Goal: Information Seeking & Learning: Check status

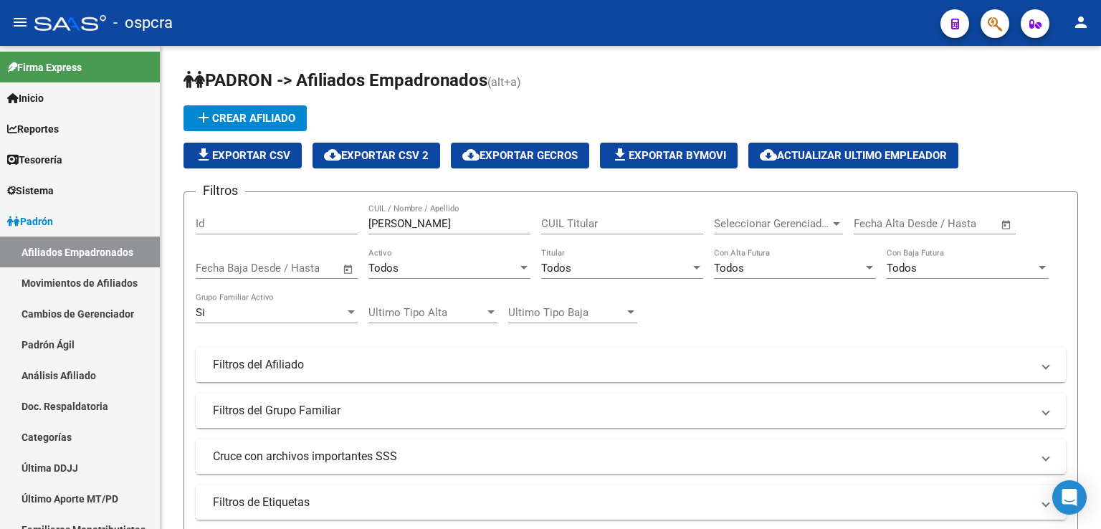
scroll to position [103, 0]
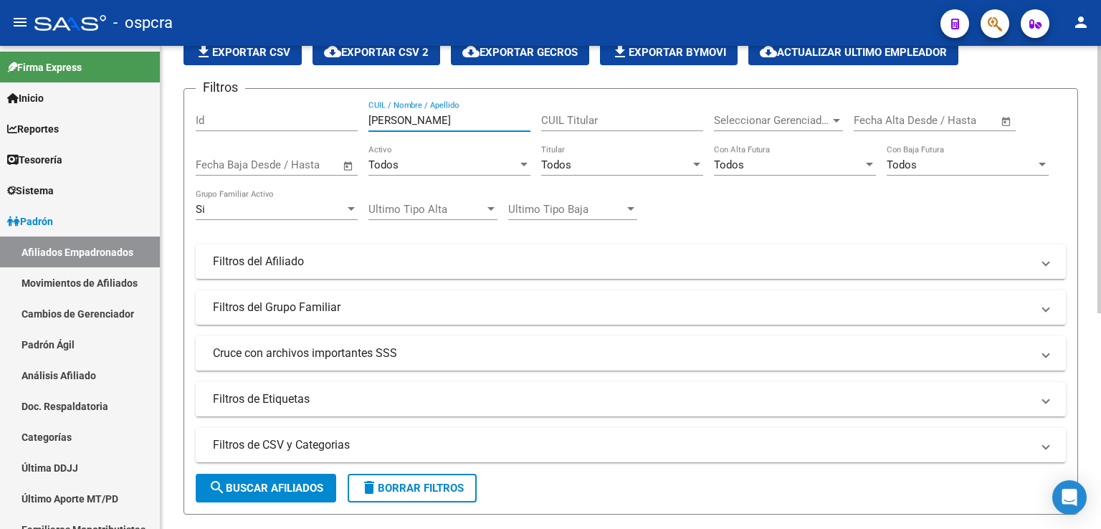
drag, startPoint x: 420, startPoint y: 114, endPoint x: 315, endPoint y: 112, distance: 104.6
click at [315, 112] on div "Filtros Id [PERSON_NAME] CUIL / Nombre / Apellido CUIL Titular Seleccionar Gere…" at bounding box center [631, 258] width 870 height 316
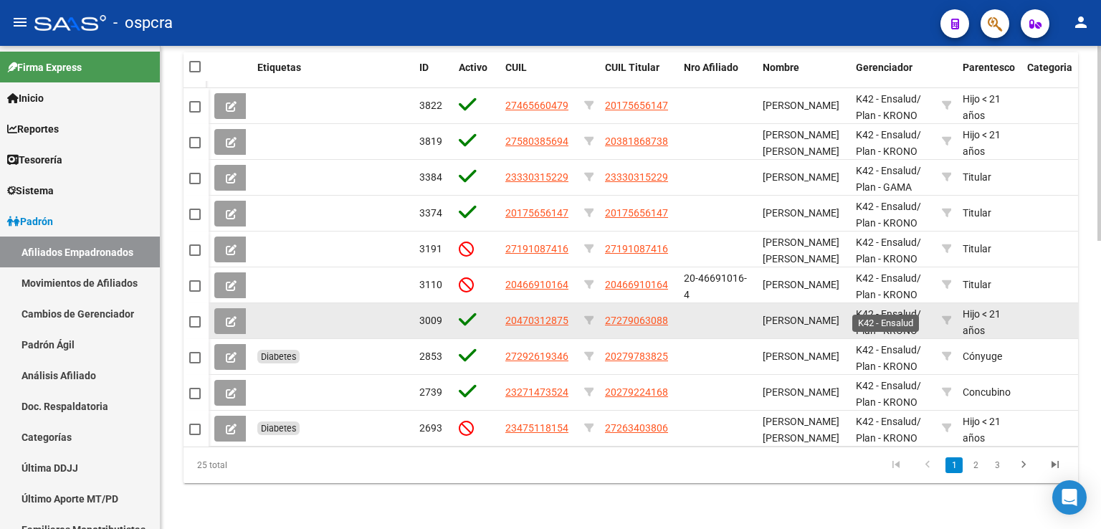
scroll to position [712, 0]
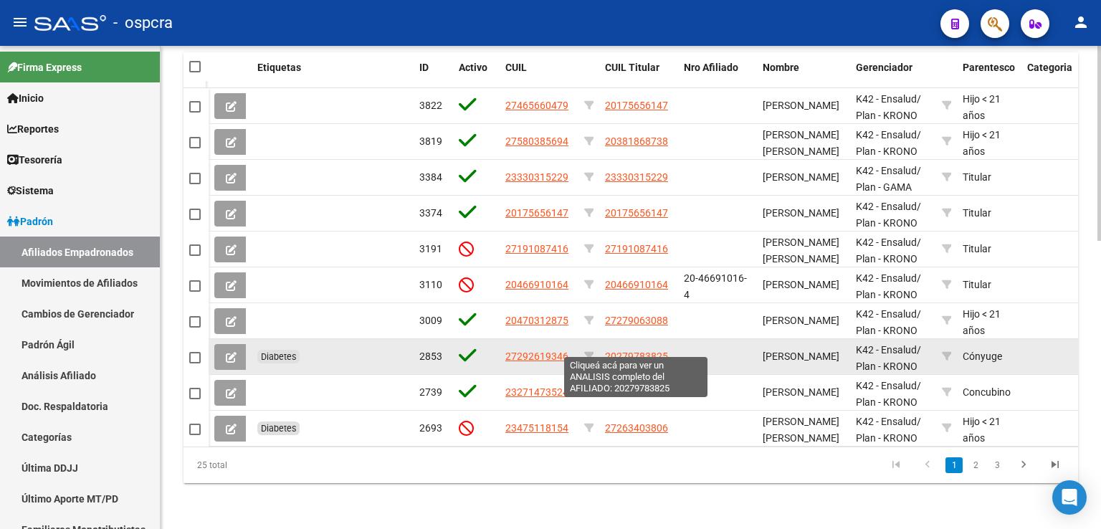
type input "[PERSON_NAME]"
click at [632, 350] on span "20279783825" at bounding box center [636, 355] width 63 height 11
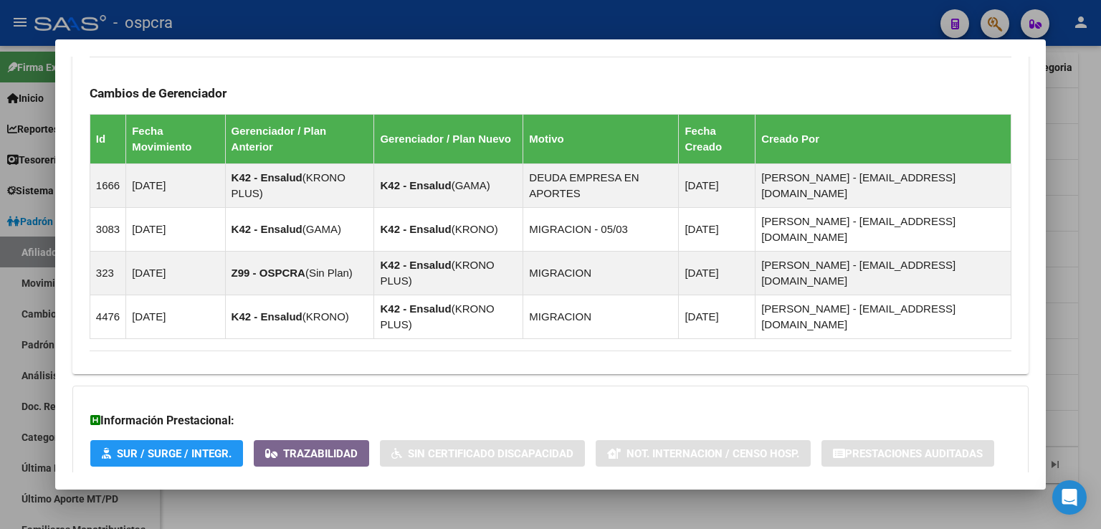
scroll to position [999, 0]
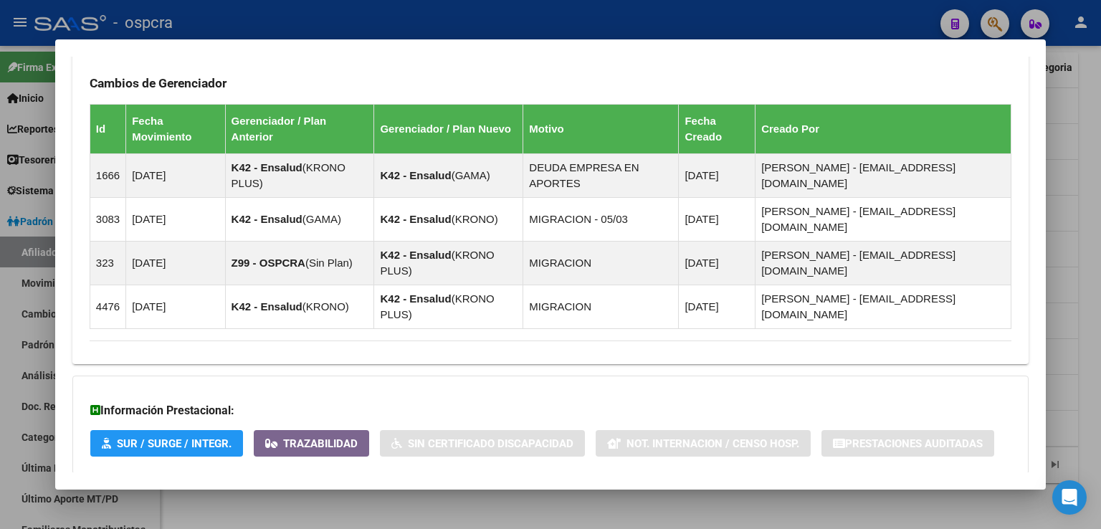
click at [341, 496] on span "Aportes y Contribuciones del Afiliado: 20279783825" at bounding box center [245, 503] width 269 height 14
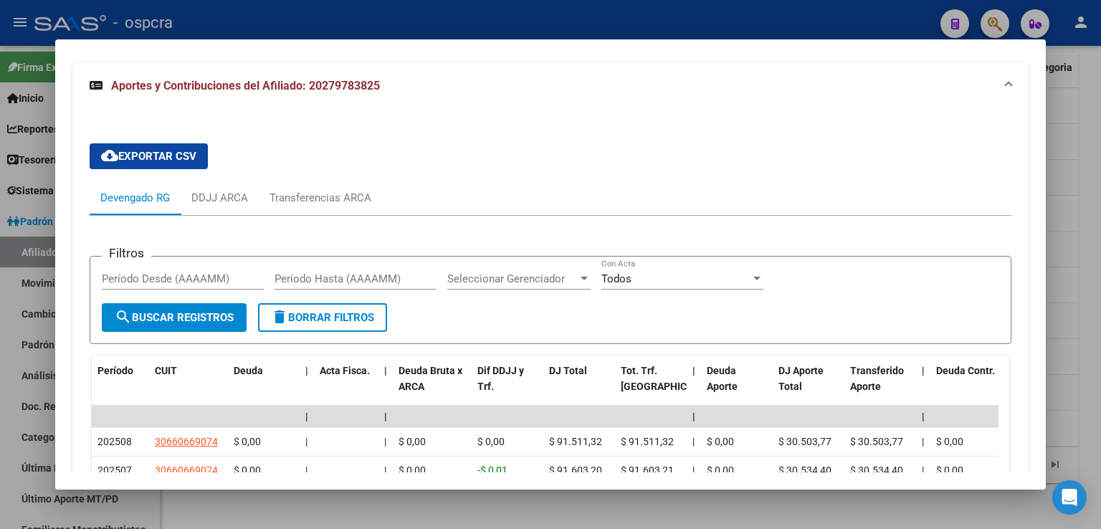
scroll to position [1429, 0]
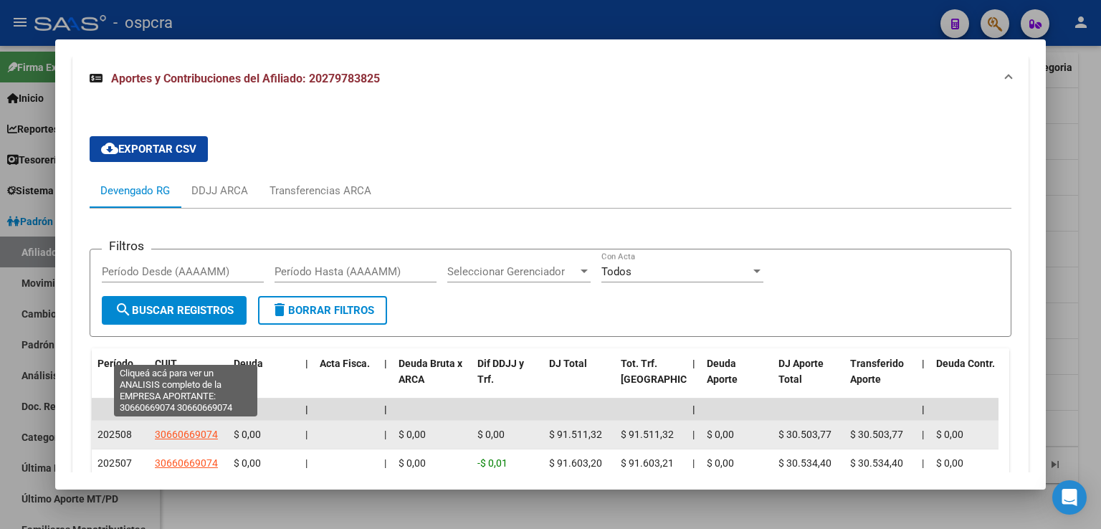
click at [203, 428] on span "30660669074" at bounding box center [186, 433] width 63 height 11
type textarea "30660669074"
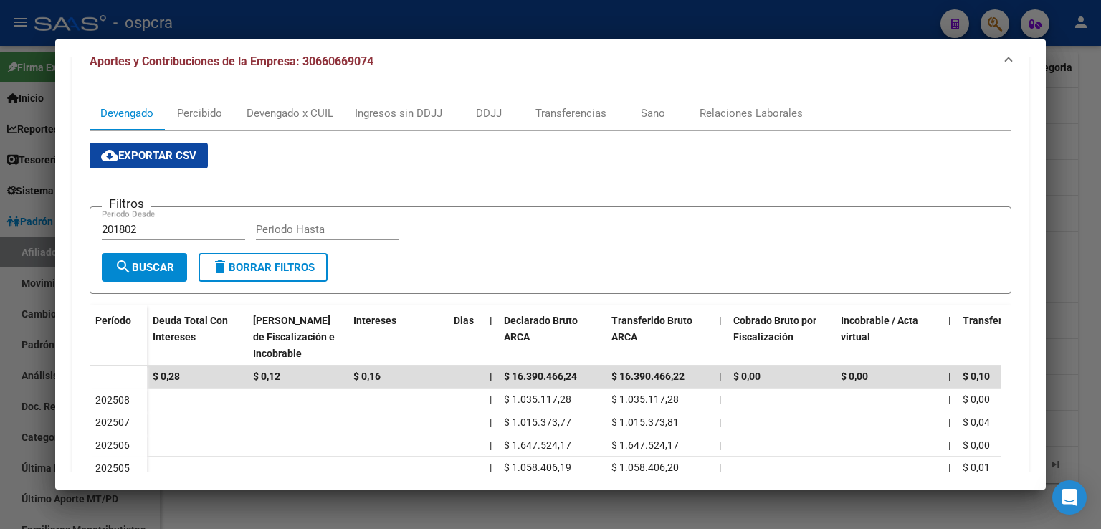
scroll to position [215, 0]
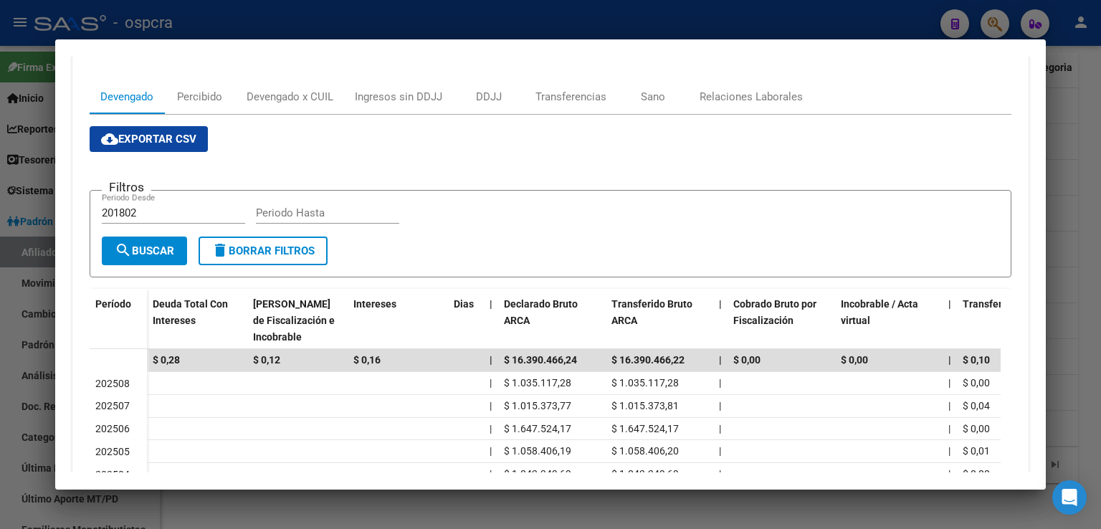
click at [1076, 188] on div at bounding box center [550, 264] width 1101 height 529
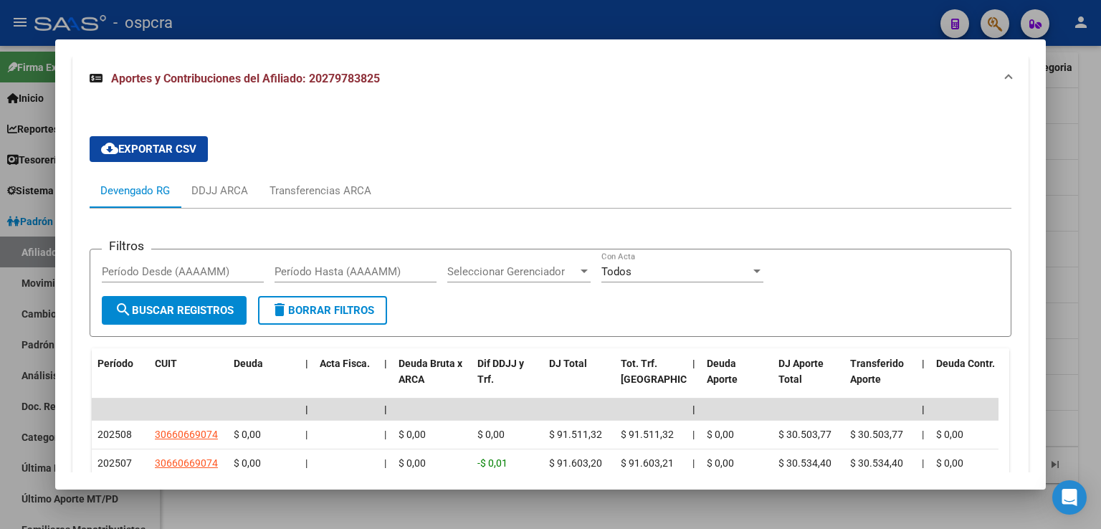
click at [1065, 89] on div at bounding box center [550, 264] width 1101 height 529
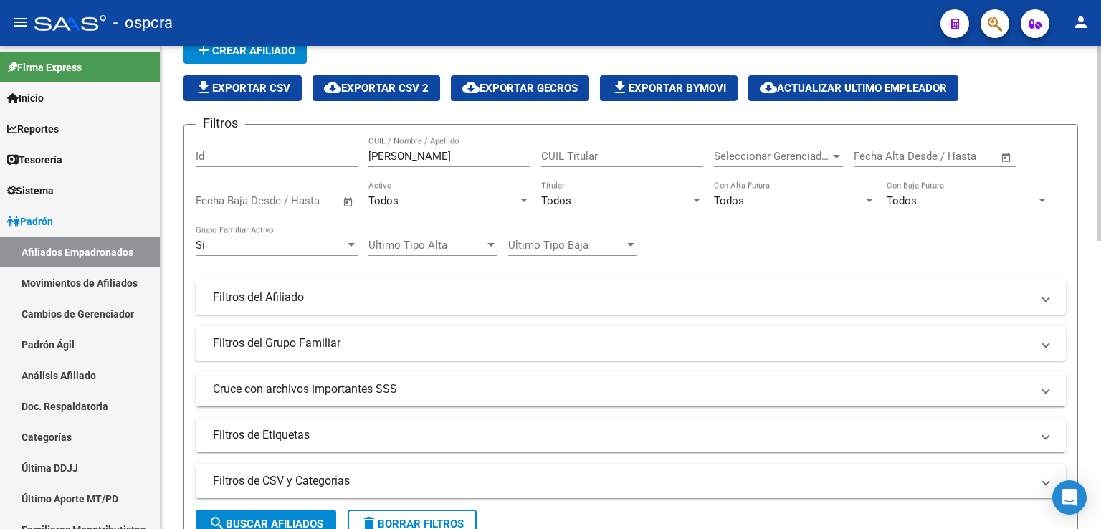
scroll to position [0, 0]
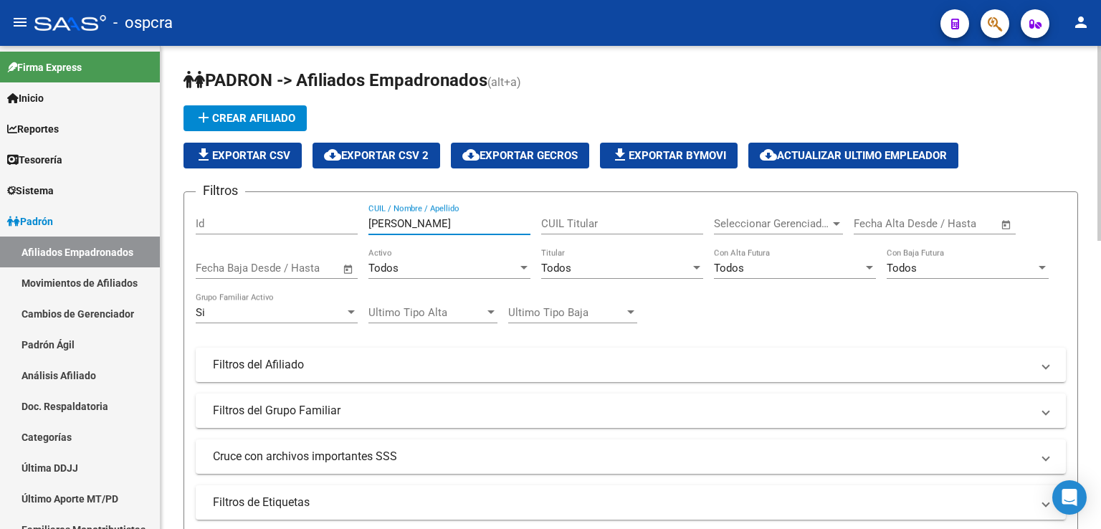
drag, startPoint x: 420, startPoint y: 216, endPoint x: 178, endPoint y: 183, distance: 244.3
drag, startPoint x: 423, startPoint y: 221, endPoint x: 339, endPoint y: 221, distance: 84.5
click at [339, 221] on div "Filtros Id 52615810 CUIL / Nombre / Apellido CUIL Titular Seleccionar Gerenciad…" at bounding box center [631, 361] width 870 height 316
click at [418, 227] on div "52615810 CUIL / Nombre / Apellido" at bounding box center [449, 218] width 162 height 31
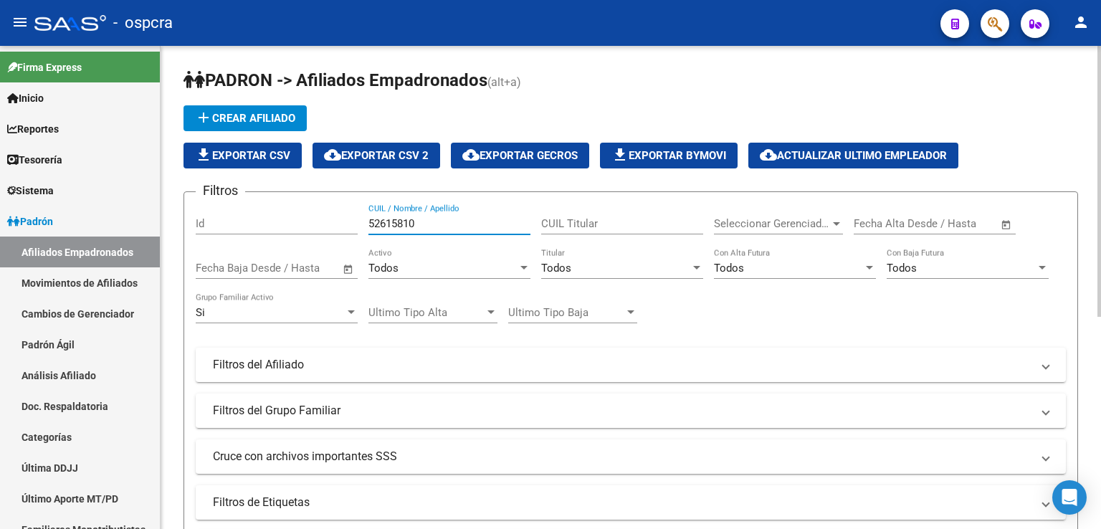
drag, startPoint x: 423, startPoint y: 221, endPoint x: 206, endPoint y: 213, distance: 217.3
click at [206, 213] on div "Filtros Id 52615810 CUIL / Nombre / Apellido CUIL Titular Seleccionar Gerenciad…" at bounding box center [631, 361] width 870 height 316
drag, startPoint x: 498, startPoint y: 216, endPoint x: 182, endPoint y: 216, distance: 316.0
click at [182, 216] on div "PADRON -> Afiliados Empadronados (alt+a) add Crear Afiliado file_download Expor…" at bounding box center [630, 513] width 940 height 935
drag, startPoint x: 441, startPoint y: 220, endPoint x: 285, endPoint y: 219, distance: 155.5
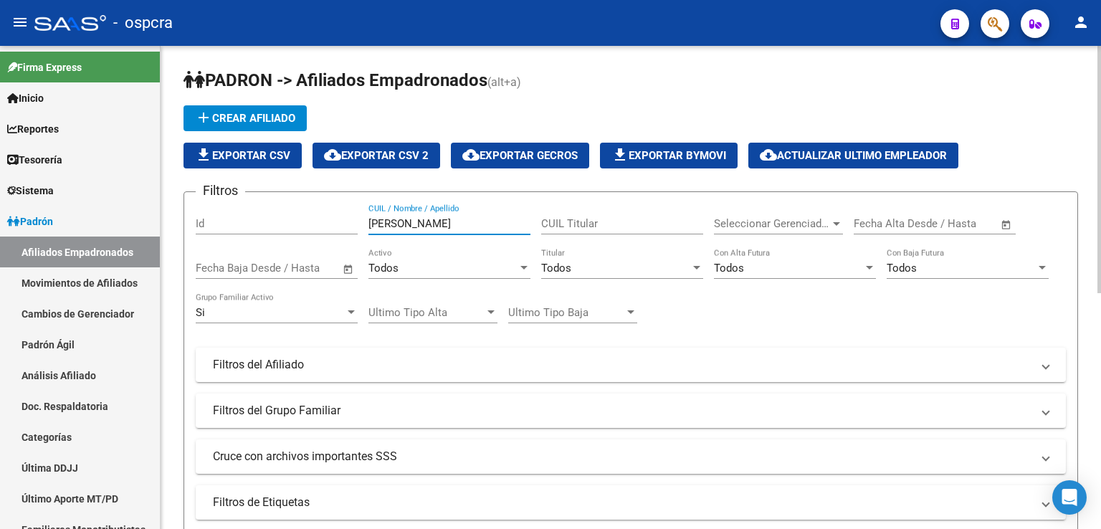
click at [285, 219] on div "Filtros Id [PERSON_NAME] CUIL / Nombre / Apellido CUIL Titular Seleccionar Gere…" at bounding box center [631, 361] width 870 height 316
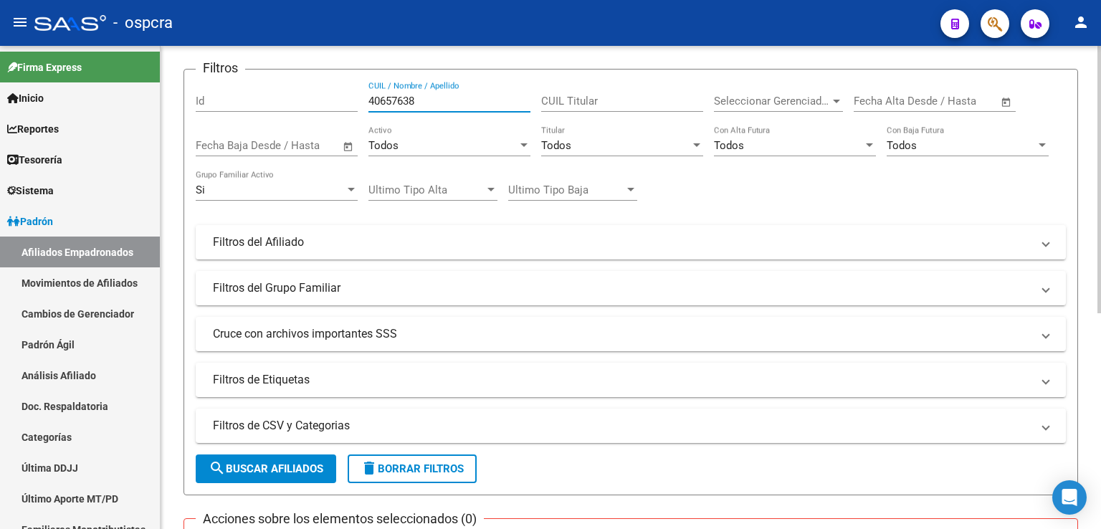
scroll to position [390, 0]
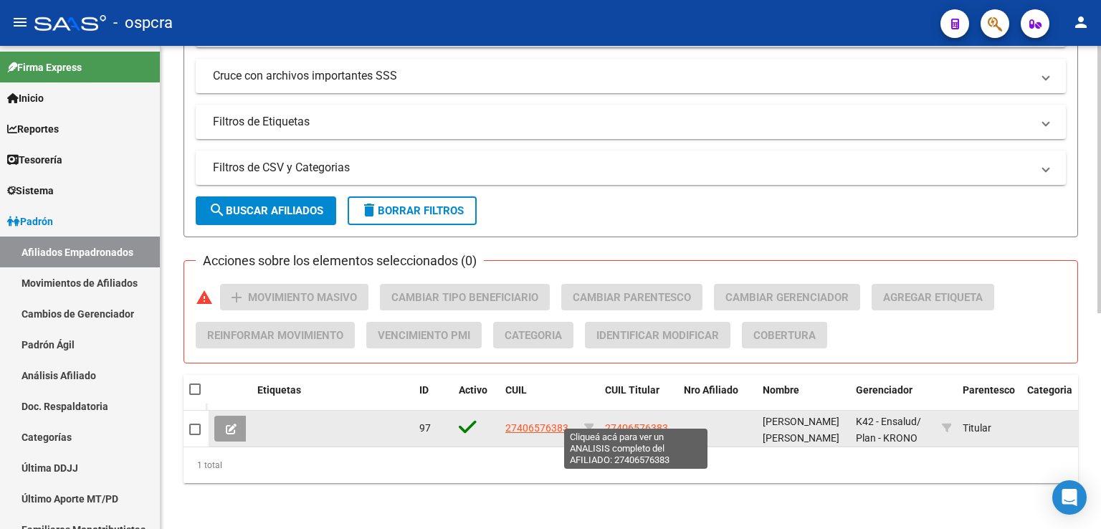
type input "40657638"
click at [647, 422] on span "27406576383" at bounding box center [636, 427] width 63 height 11
type textarea "27406576383"
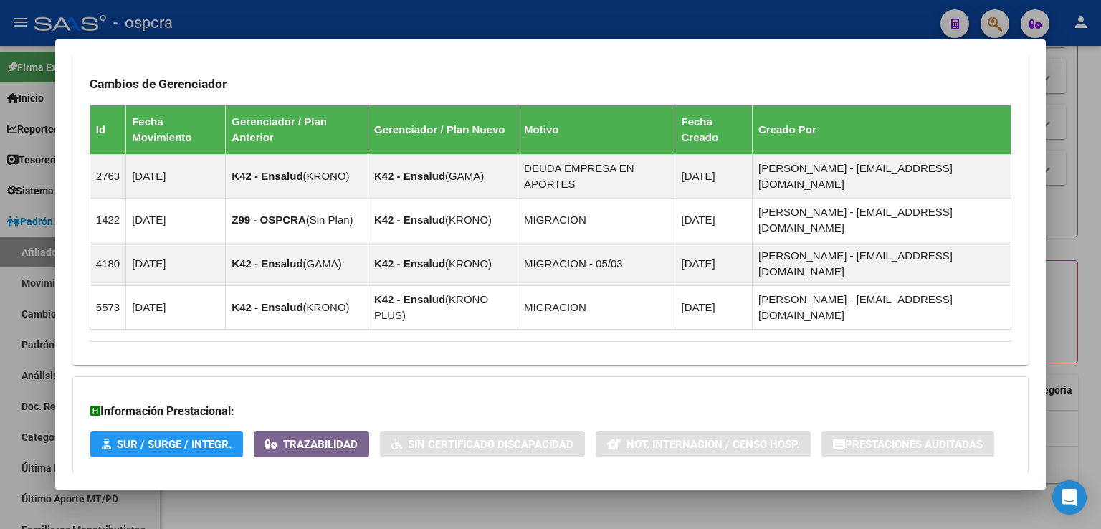
scroll to position [845, 0]
click at [332, 496] on span "Aportes y Contribuciones del Afiliado: 27406576383" at bounding box center [245, 503] width 269 height 14
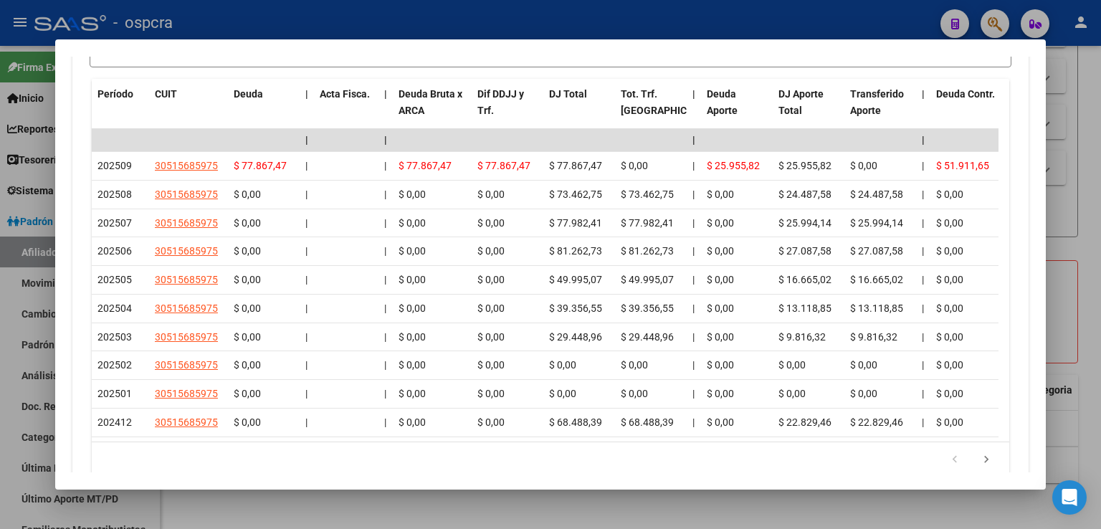
scroll to position [1329, 0]
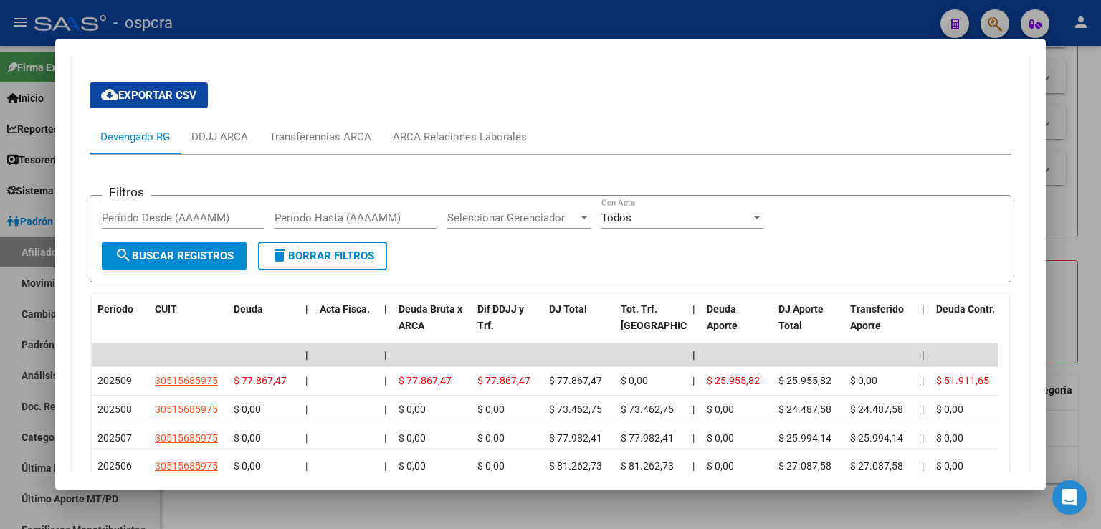
click at [1066, 213] on div at bounding box center [550, 264] width 1101 height 529
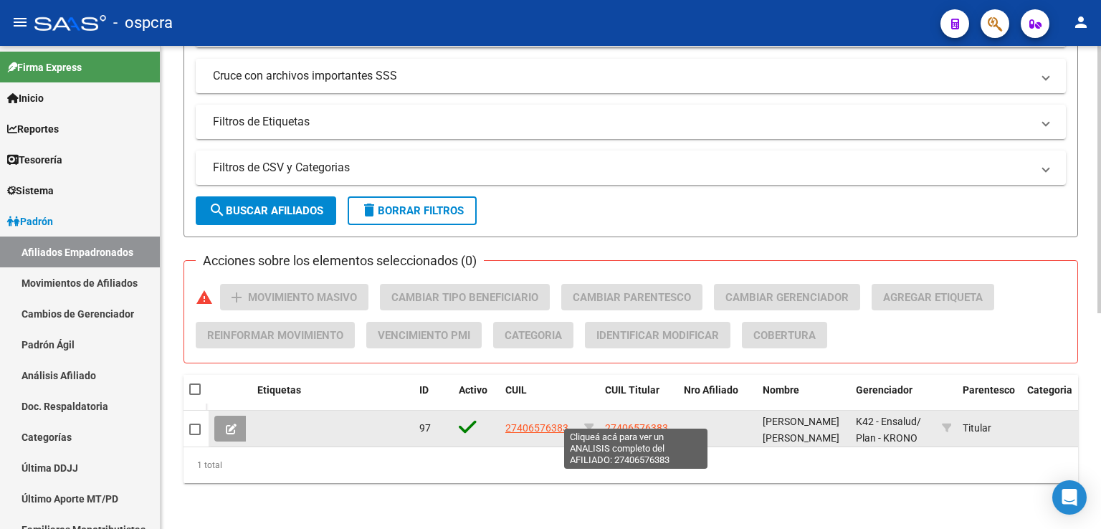
click at [648, 422] on span "27406576383" at bounding box center [636, 427] width 63 height 11
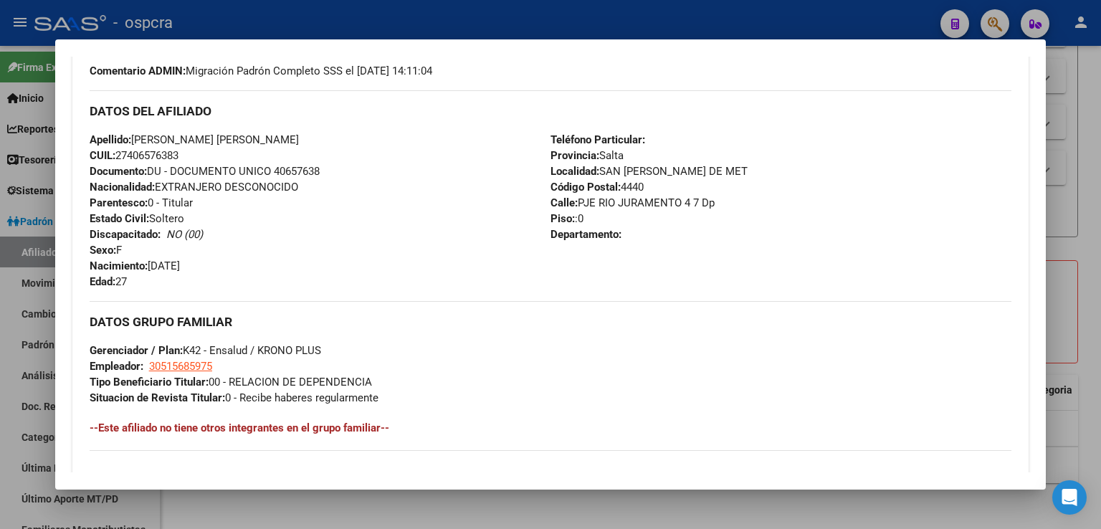
scroll to position [416, 0]
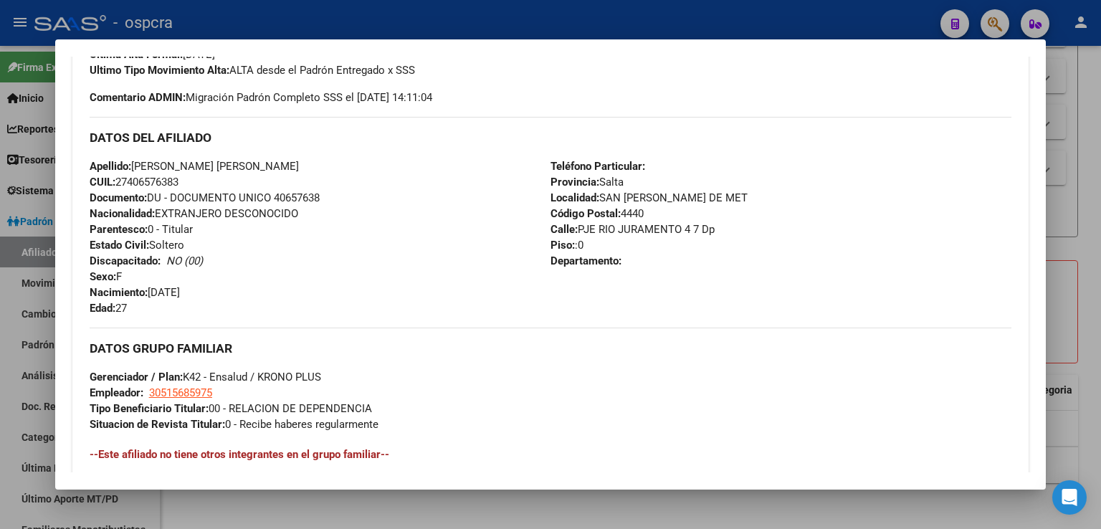
click at [1080, 171] on div at bounding box center [550, 264] width 1101 height 529
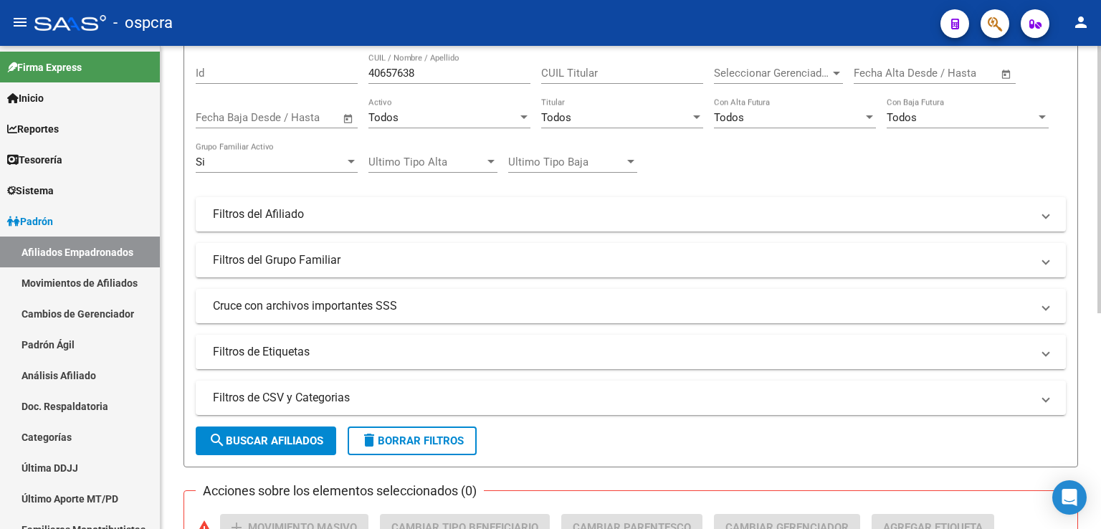
scroll to position [0, 0]
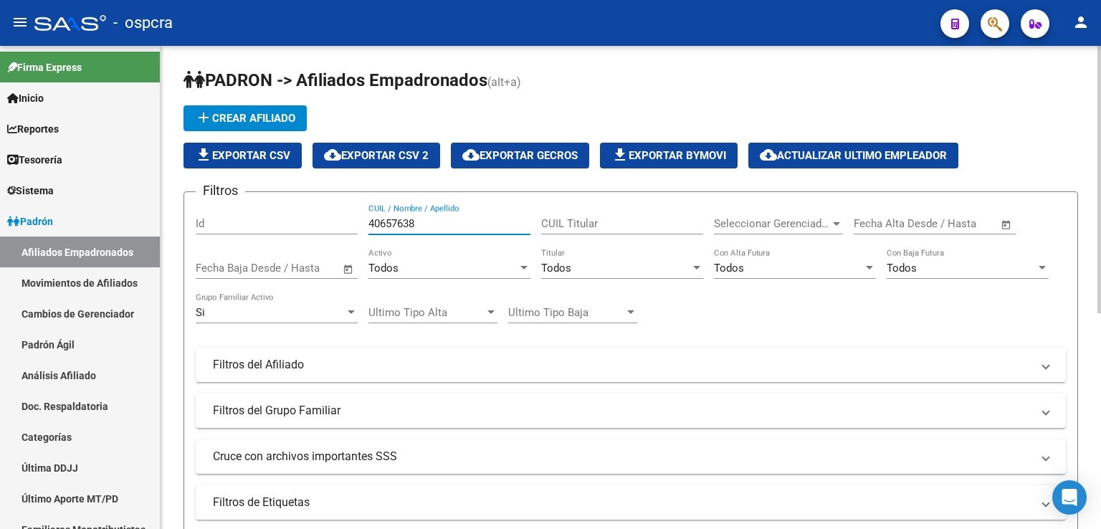
drag, startPoint x: 444, startPoint y: 226, endPoint x: 199, endPoint y: 211, distance: 244.8
click at [199, 211] on div "Filtros Id 40657638 CUIL / Nombre / Apellido CUIL Titular Seleccionar Gerenciad…" at bounding box center [631, 361] width 870 height 316
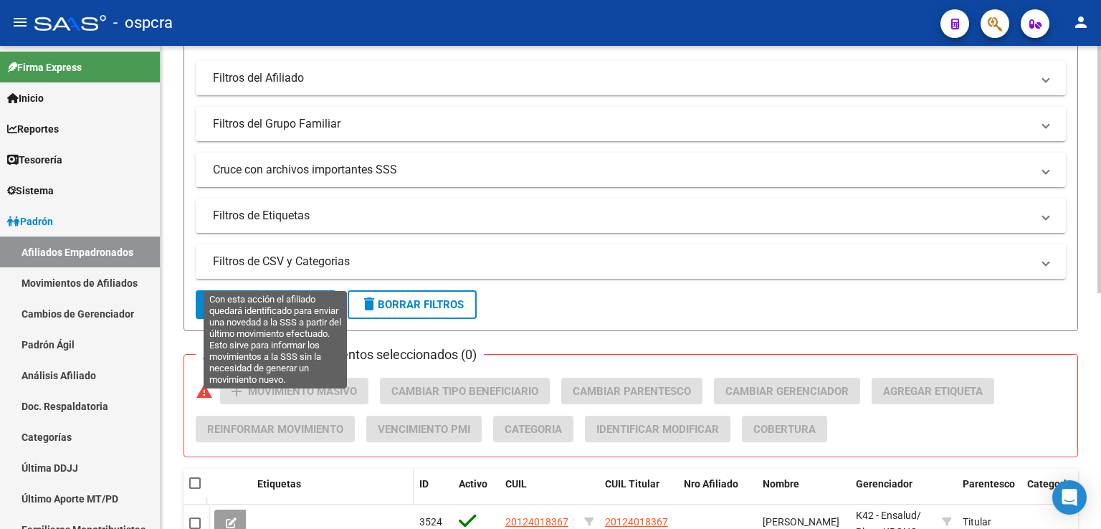
scroll to position [461, 0]
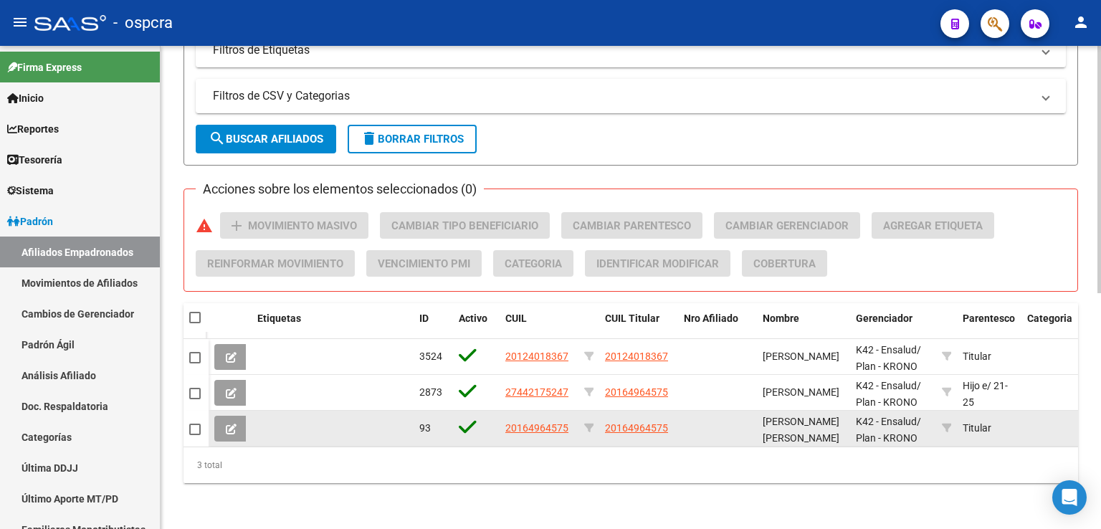
type input "alstut"
click at [639, 422] on span "20164964575" at bounding box center [636, 427] width 63 height 11
type textarea "20164964575"
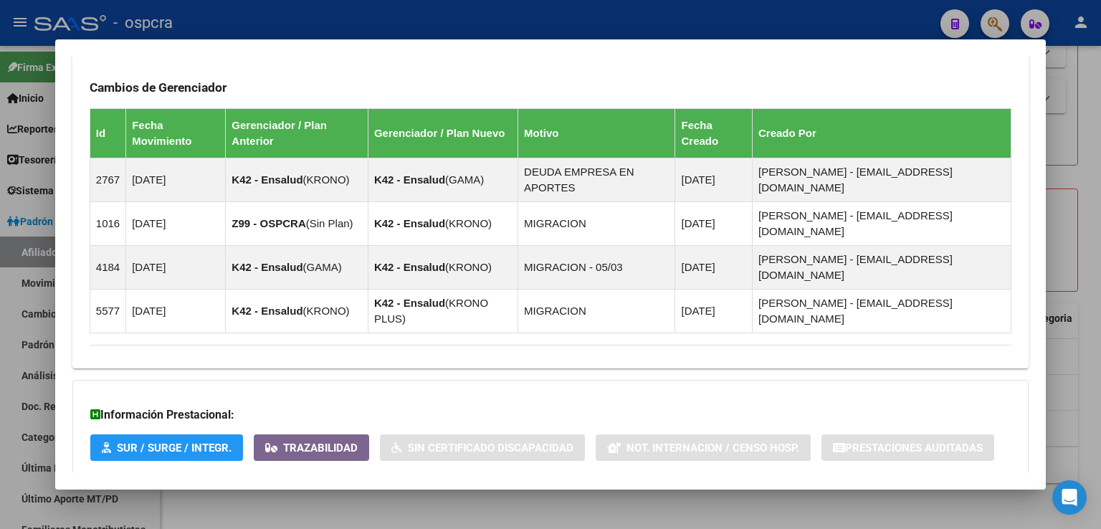
scroll to position [929, 0]
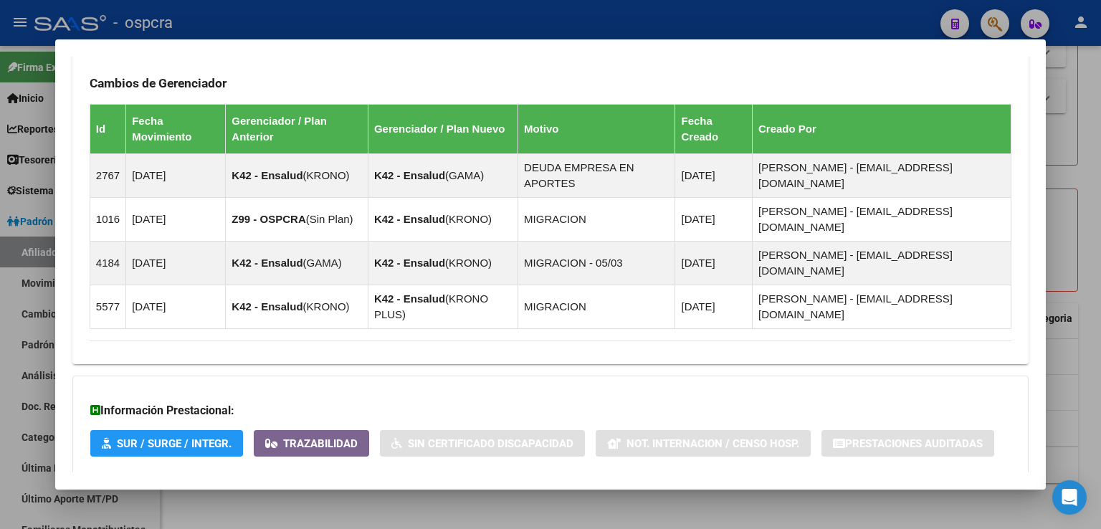
click at [246, 496] on span "Aportes y Contribuciones del Afiliado: 20164964575" at bounding box center [245, 503] width 269 height 14
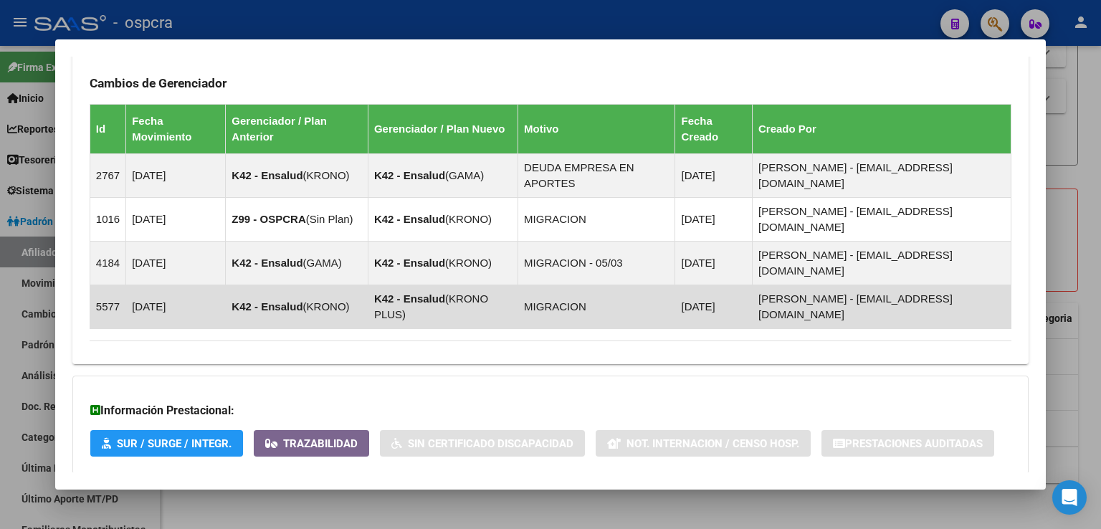
scroll to position [1430, 0]
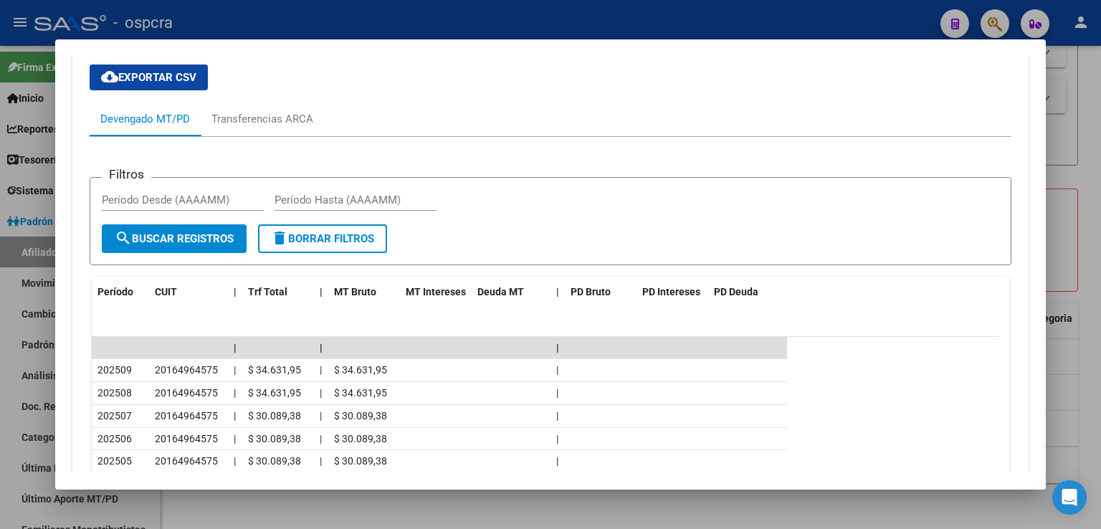
click at [1065, 145] on div at bounding box center [550, 264] width 1101 height 529
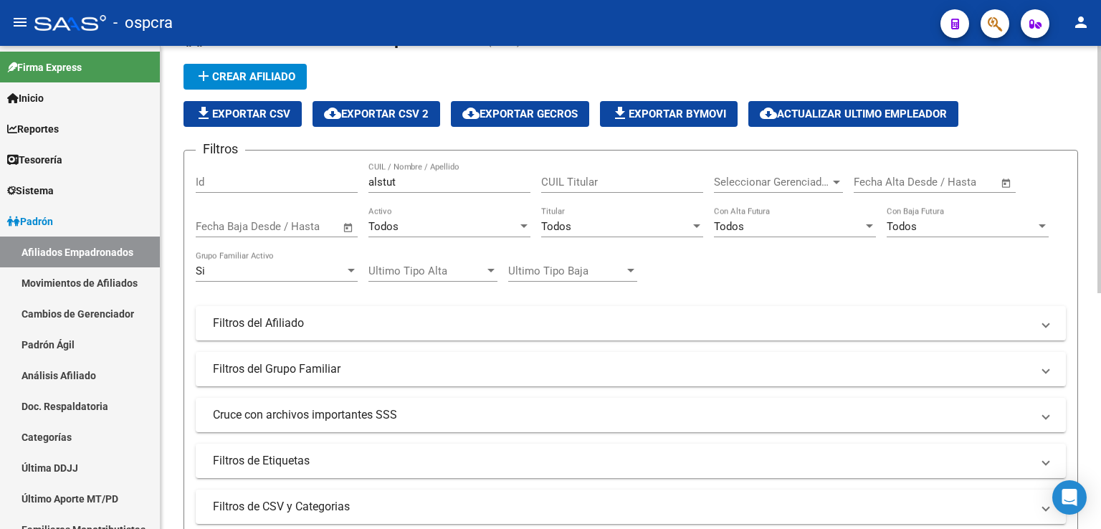
scroll to position [0, 0]
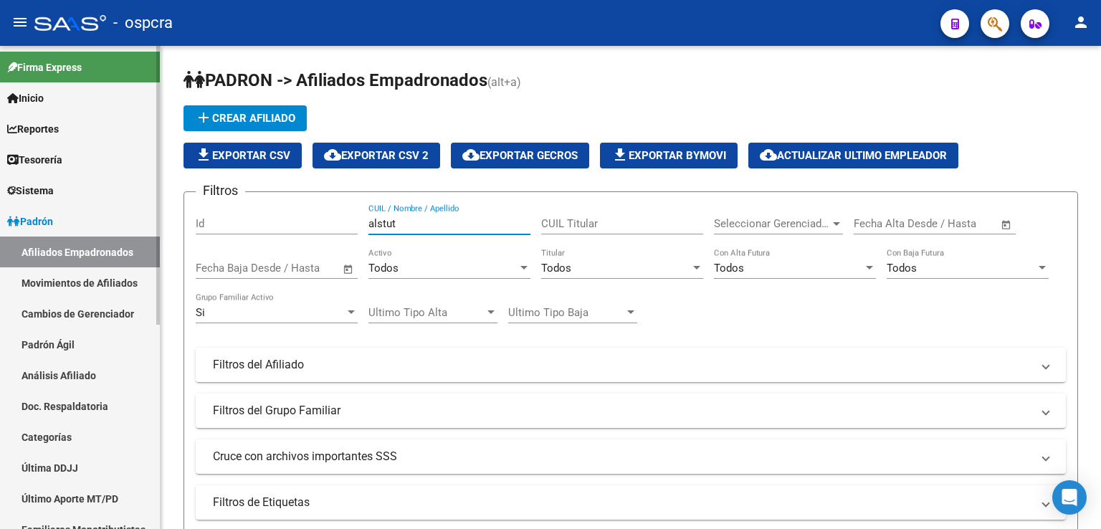
drag, startPoint x: 421, startPoint y: 225, endPoint x: 95, endPoint y: 219, distance: 326.1
click at [95, 219] on mat-sidenav-container "Firma Express Inicio Calendario SSS Instructivos Contacto OS Reportes Ingresos …" at bounding box center [550, 287] width 1101 height 483
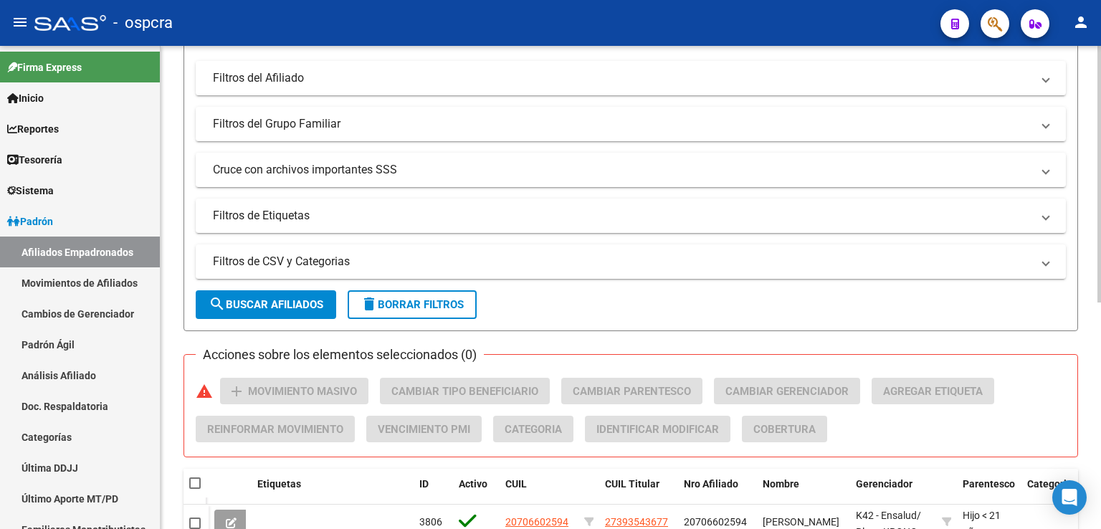
scroll to position [426, 0]
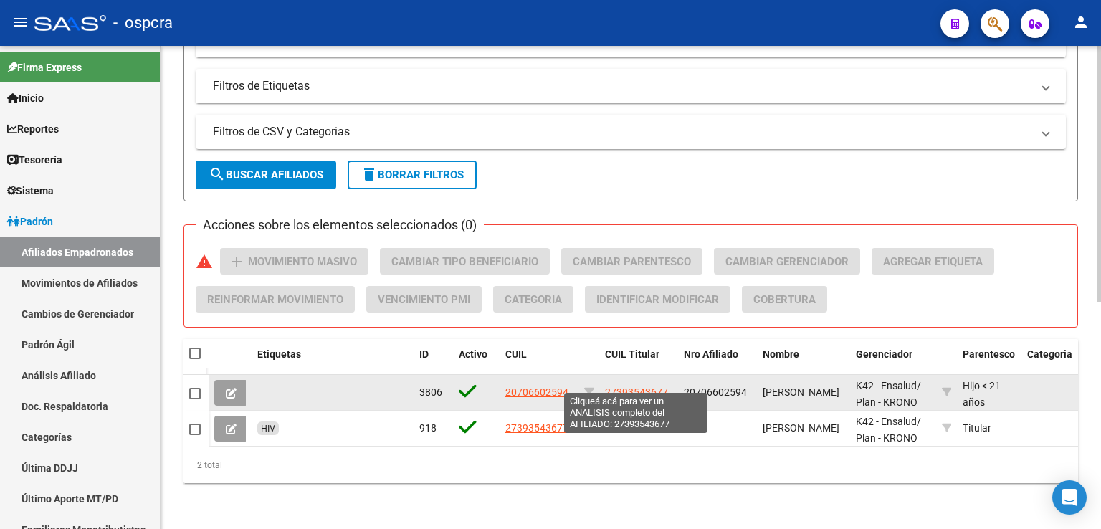
type input "CATAN"
click at [658, 386] on span "27393543677" at bounding box center [636, 391] width 63 height 11
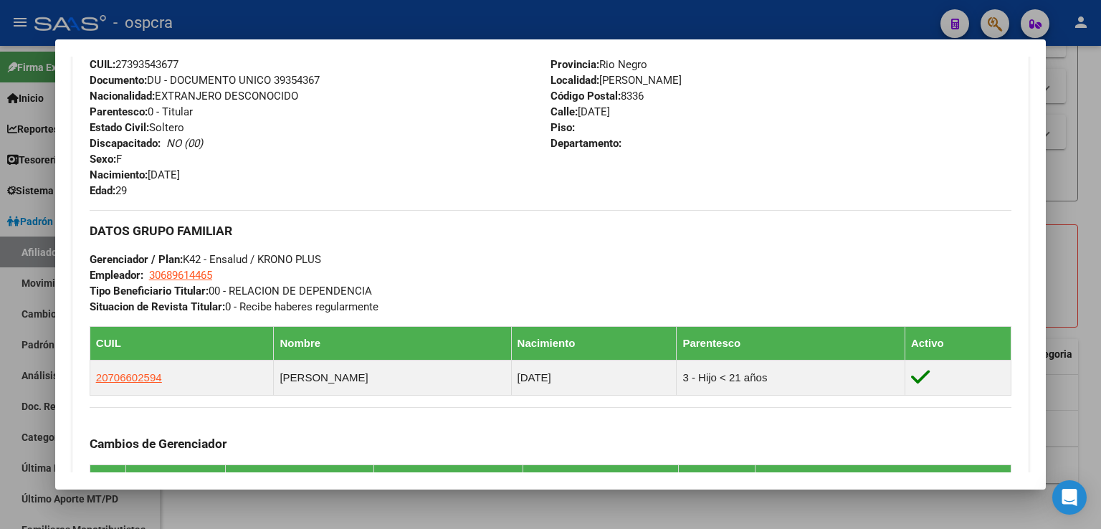
scroll to position [893, 0]
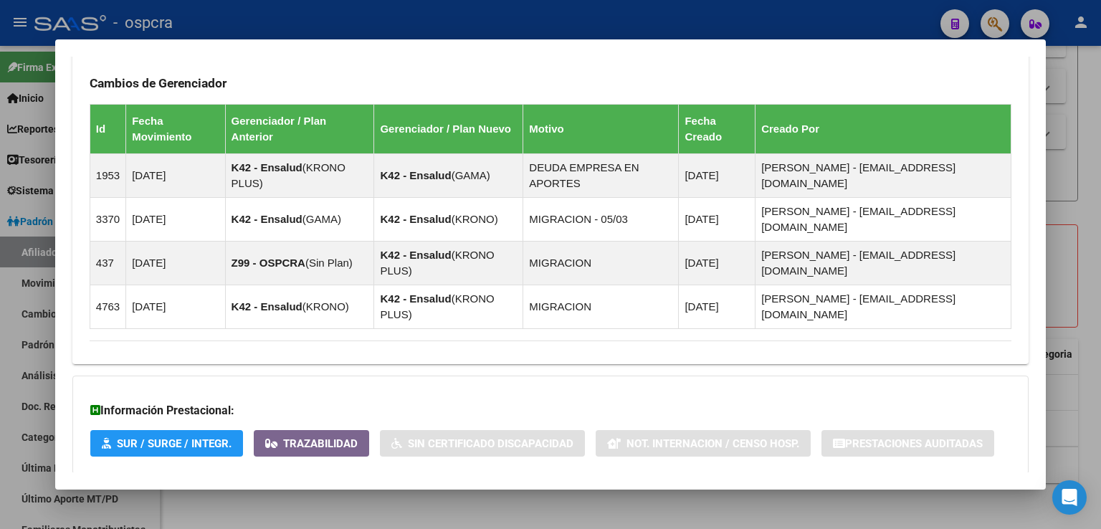
click at [274, 496] on span "Aportes y Contribuciones del Afiliado: 27393543677" at bounding box center [245, 503] width 269 height 14
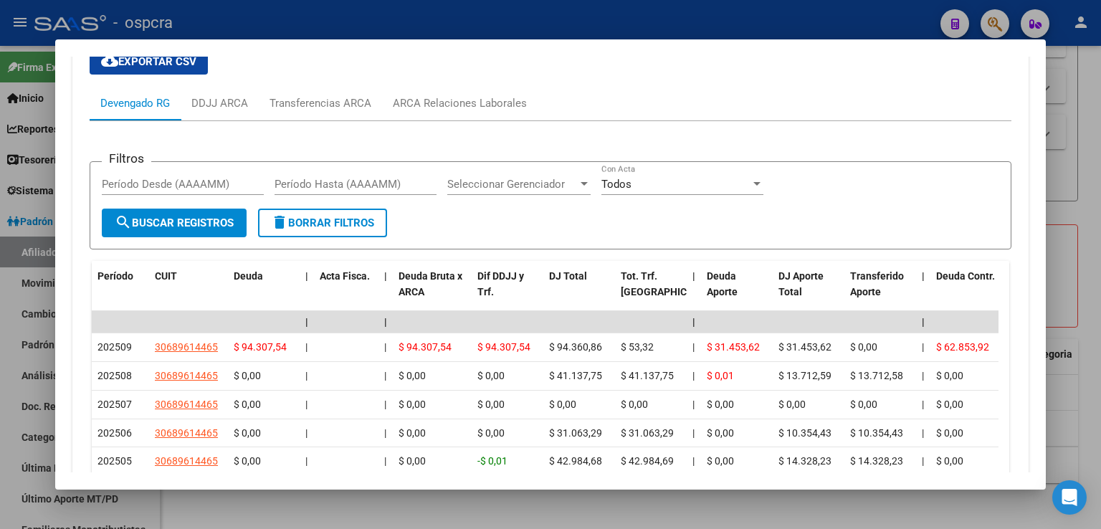
scroll to position [1419, 0]
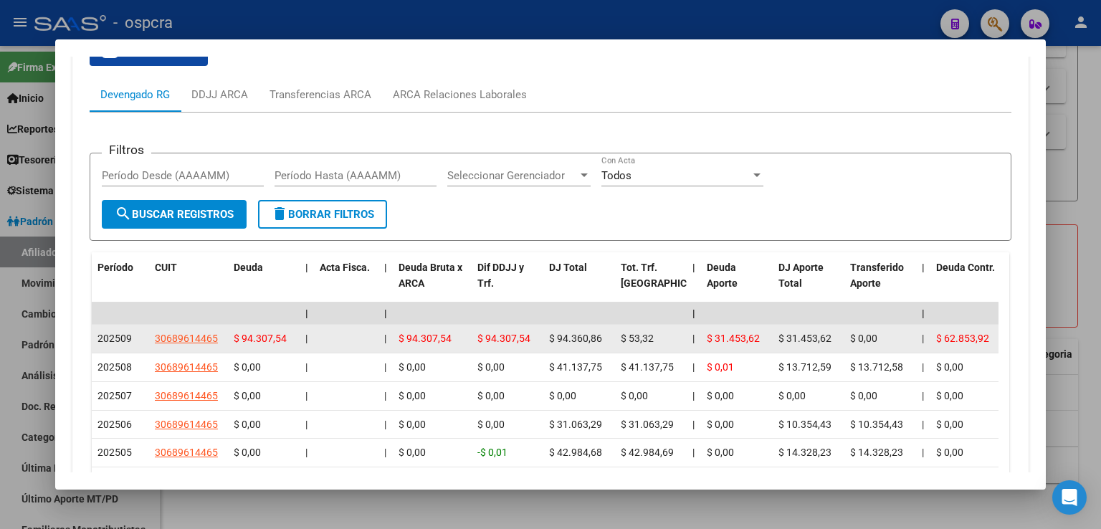
click at [183, 330] on app-link-go-to "30689614465" at bounding box center [186, 338] width 63 height 16
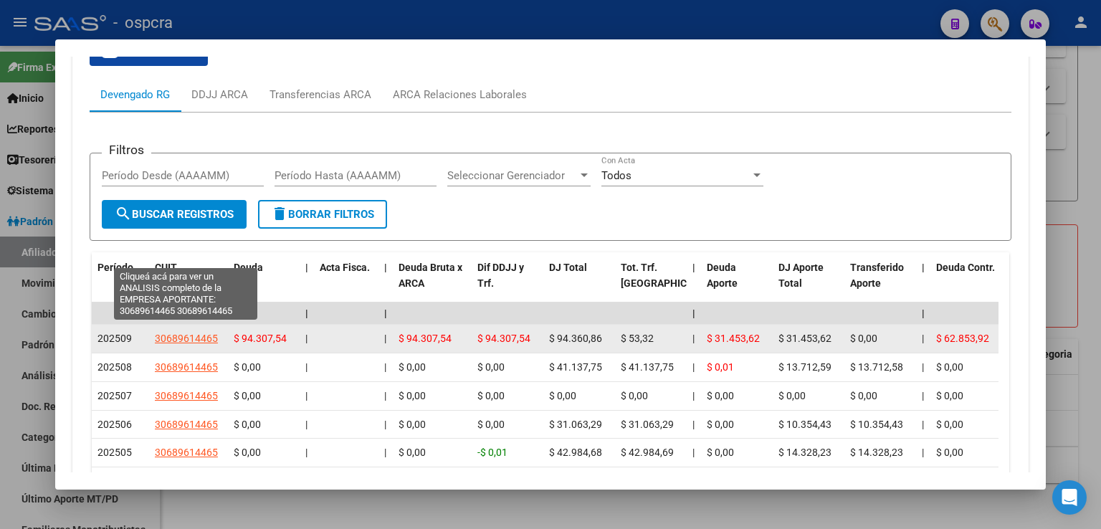
click at [186, 332] on span "30689614465" at bounding box center [186, 337] width 63 height 11
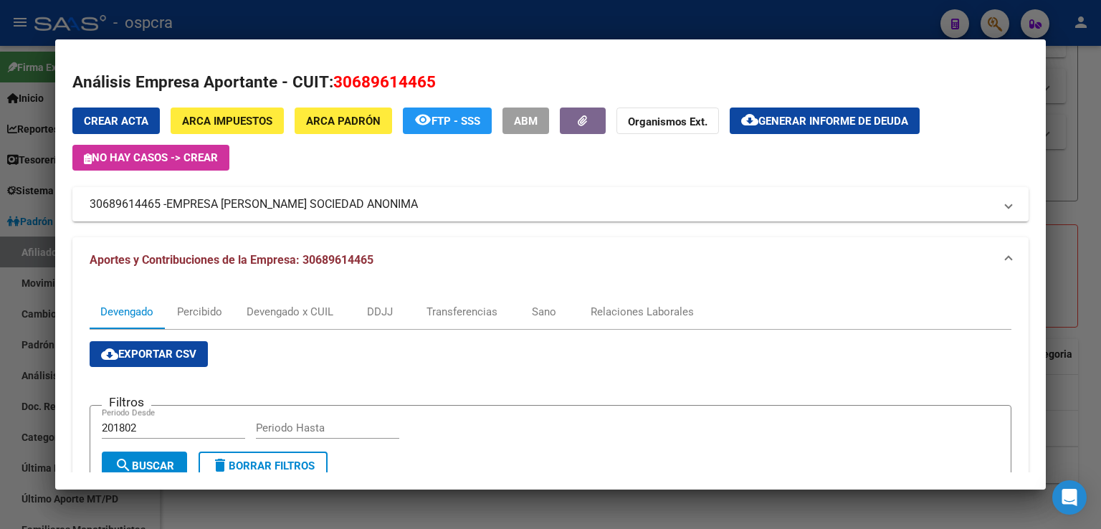
drag, startPoint x: 412, startPoint y: 201, endPoint x: 342, endPoint y: 221, distance: 73.0
click at [342, 221] on div "Crear Acta ARCA Impuestos ARCA Padrón remove_red_eye FTP - SSS ABM Organismos E…" at bounding box center [550, 491] width 956 height 769
click at [404, 193] on mat-expansion-panel-header "30689614465 - EMPRESA [PERSON_NAME] SOCIEDAD ANONIMA" at bounding box center [550, 204] width 956 height 34
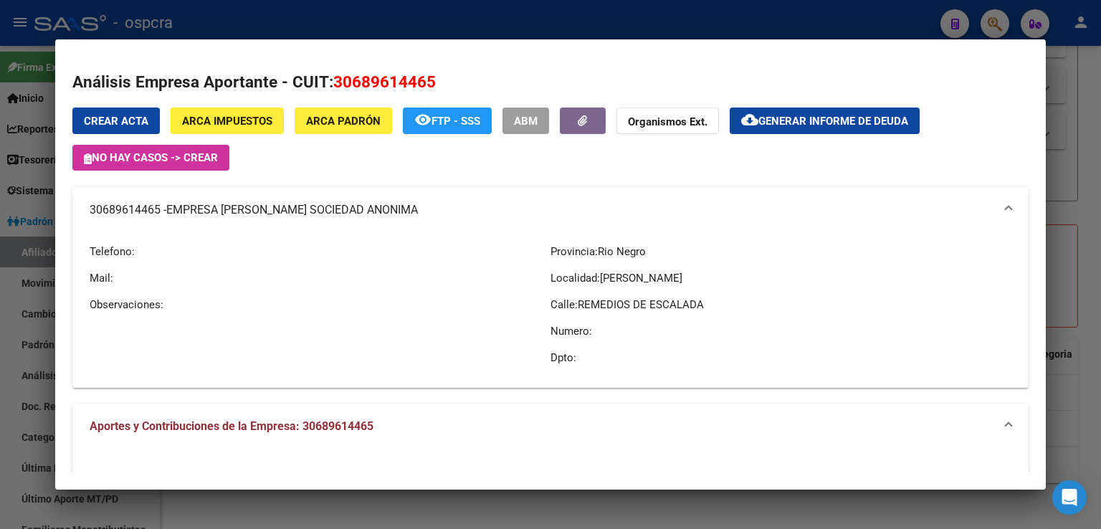
click at [882, 262] on div "Provincia: Rio Negro Localidad: [GEOGRAPHIC_DATA][PERSON_NAME]: [PERSON_NAME] N…" at bounding box center [780, 304] width 461 height 143
drag, startPoint x: 87, startPoint y: 206, endPoint x: 395, endPoint y: 207, distance: 308.1
click at [395, 207] on mat-expansion-panel-header "30689614465 - EMPRESA [PERSON_NAME] SOCIEDAD ANONIMA" at bounding box center [550, 210] width 956 height 46
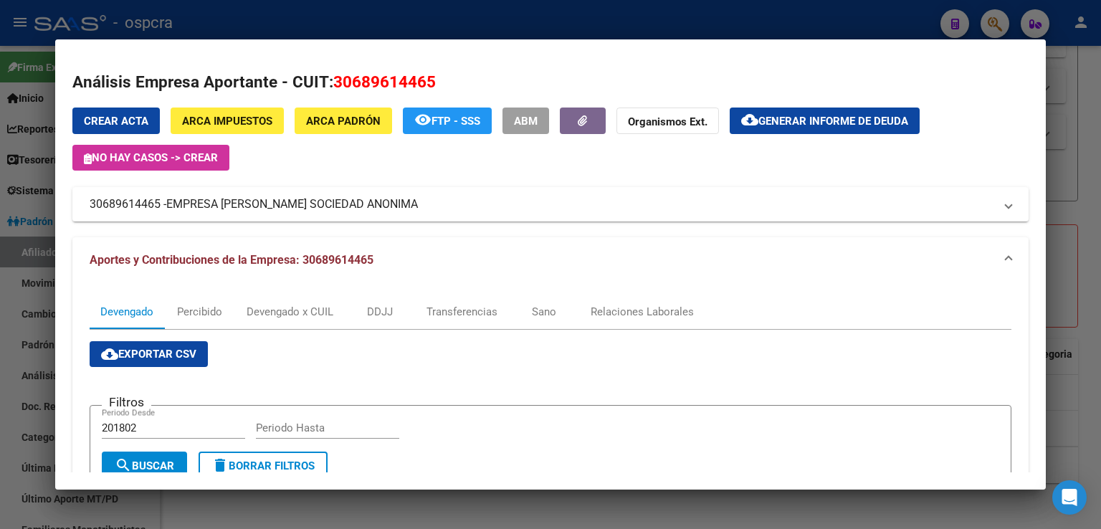
copy mat-panel-title "30689614465 - EMPRESA [PERSON_NAME] SOCIEDAD ANONIMA"
click at [1073, 187] on div at bounding box center [550, 264] width 1101 height 529
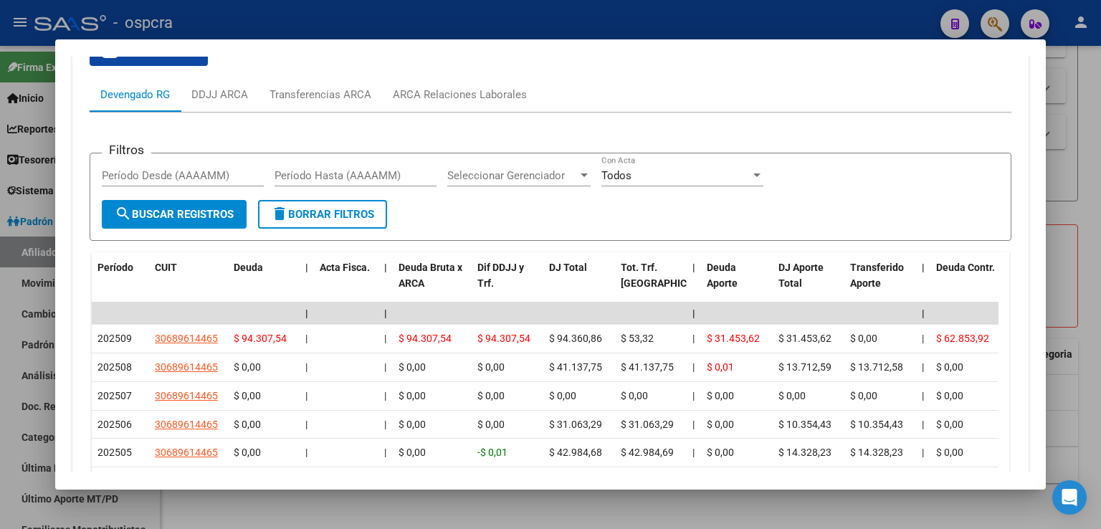
click at [1077, 153] on div at bounding box center [550, 264] width 1101 height 529
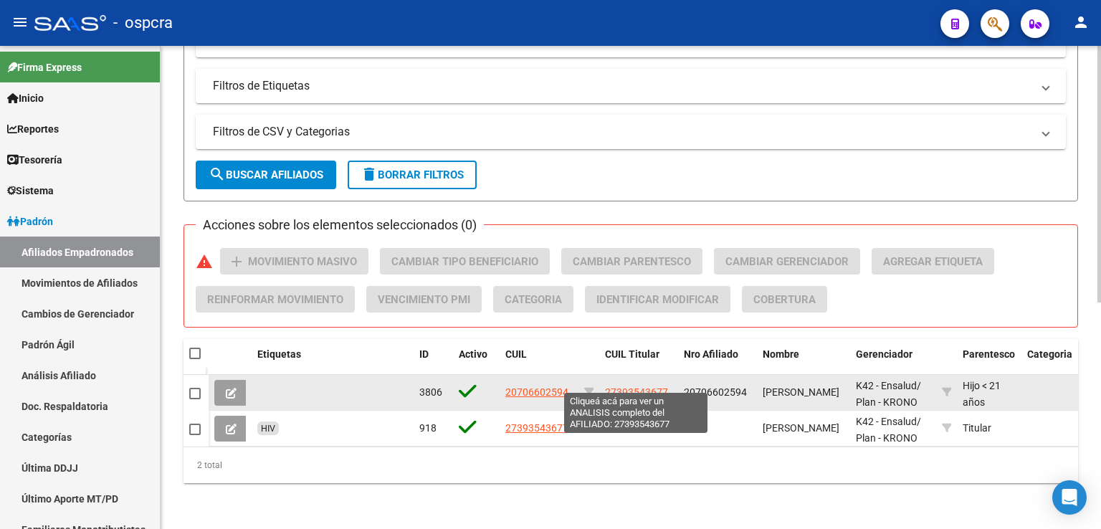
click at [643, 386] on span "27393543677" at bounding box center [636, 391] width 63 height 11
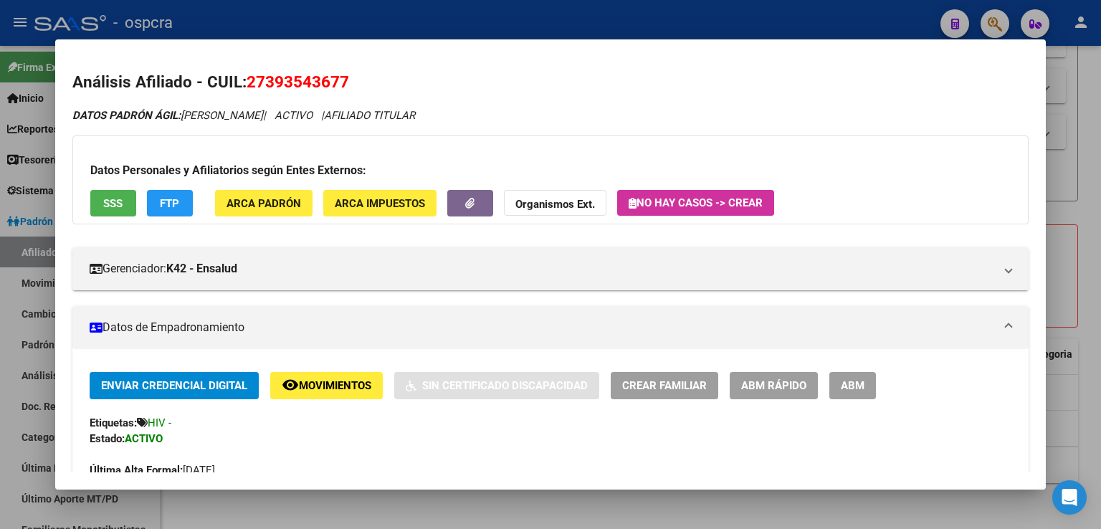
click at [1077, 124] on div at bounding box center [550, 264] width 1101 height 529
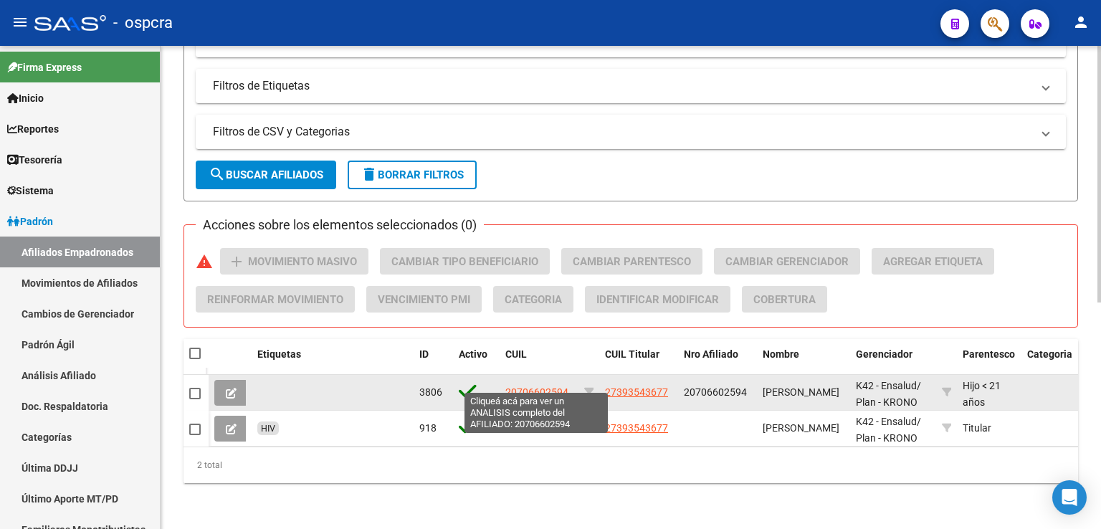
click at [521, 386] on span "20706602594" at bounding box center [536, 391] width 63 height 11
type textarea "20706602594"
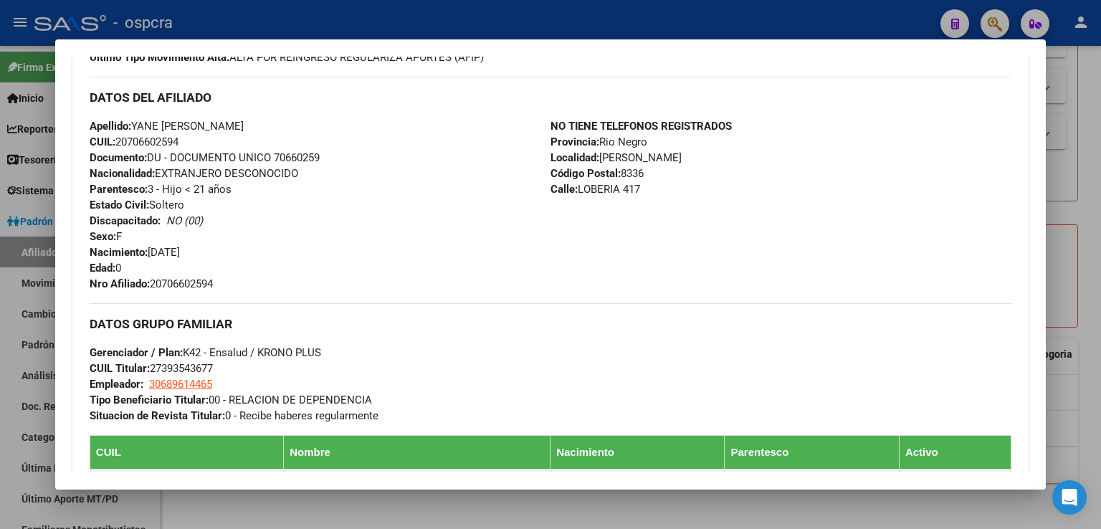
scroll to position [430, 0]
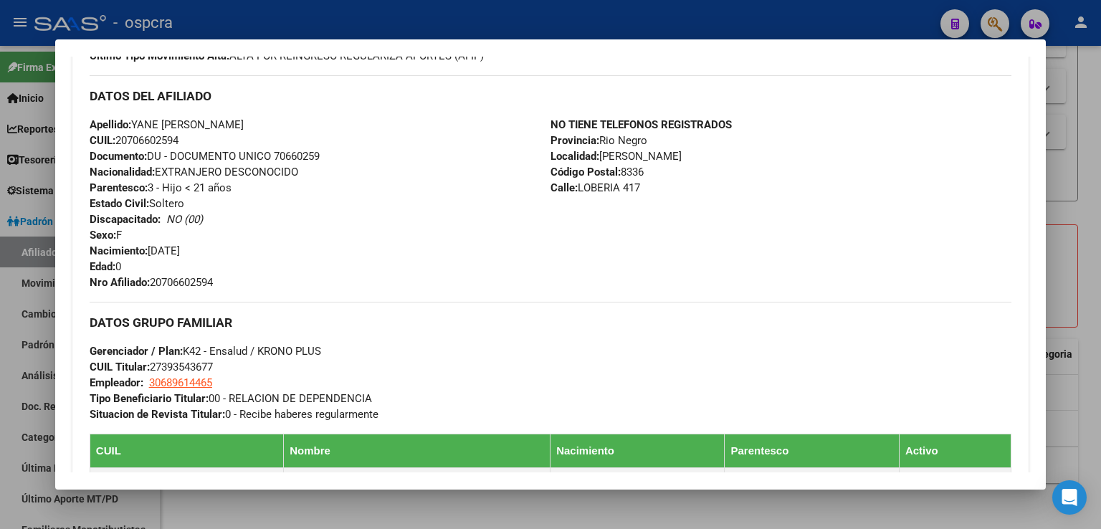
click at [1070, 202] on div at bounding box center [550, 264] width 1101 height 529
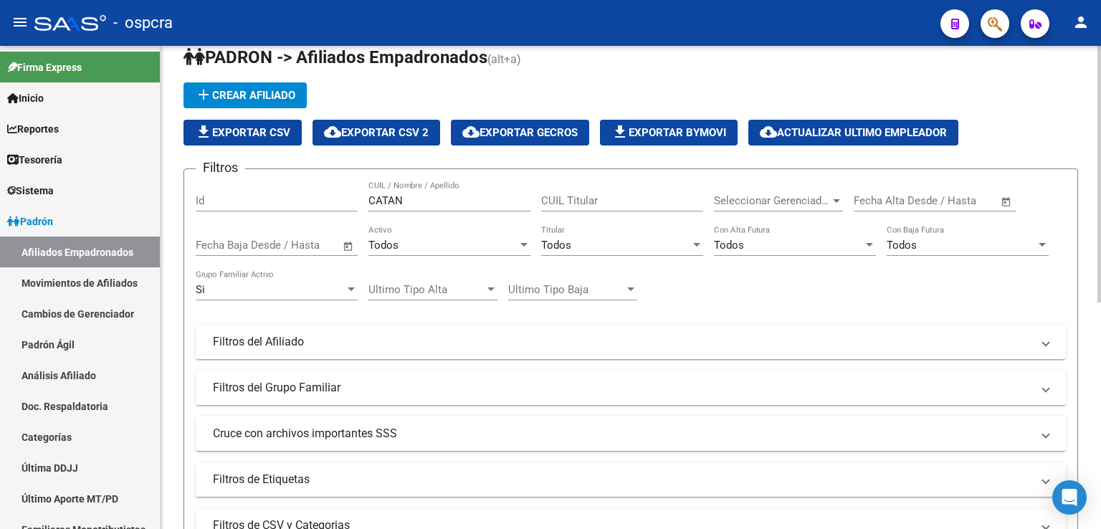
scroll to position [0, 0]
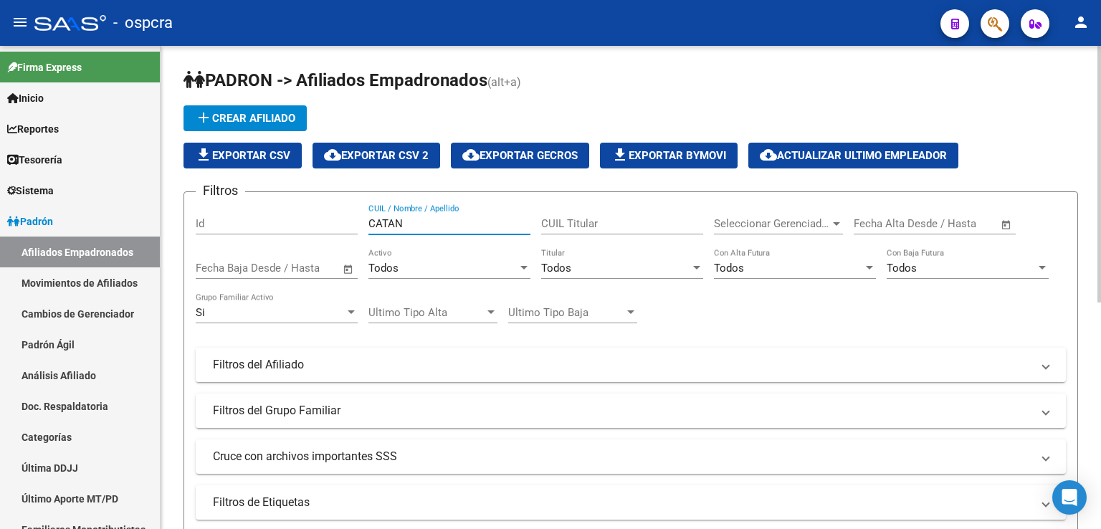
drag, startPoint x: 401, startPoint y: 224, endPoint x: 346, endPoint y: 226, distance: 55.2
click at [346, 226] on div "Filtros Id CATAN CUIL / Nombre / Apellido CUIL Titular Seleccionar Gerenciador …" at bounding box center [631, 361] width 870 height 316
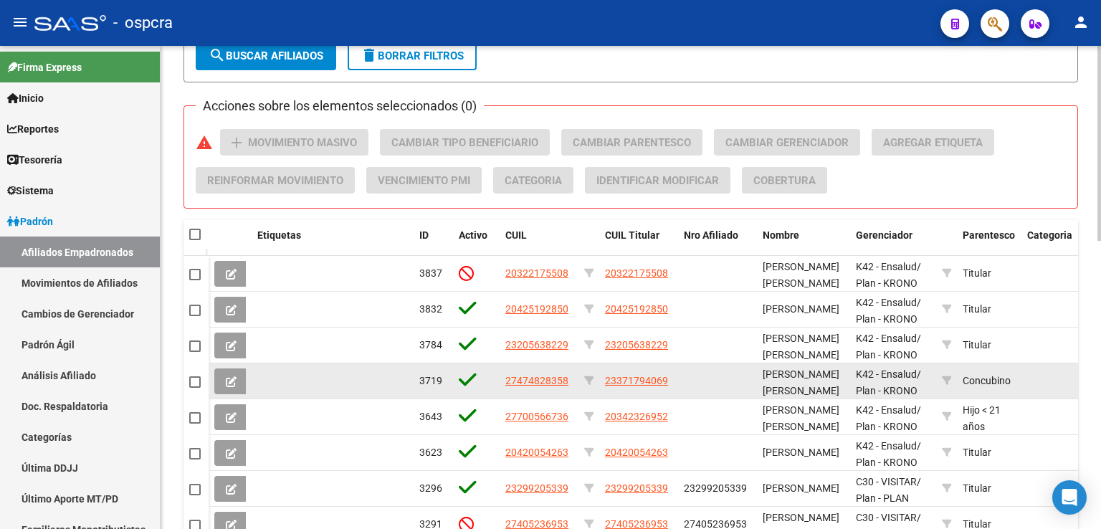
scroll to position [497, 0]
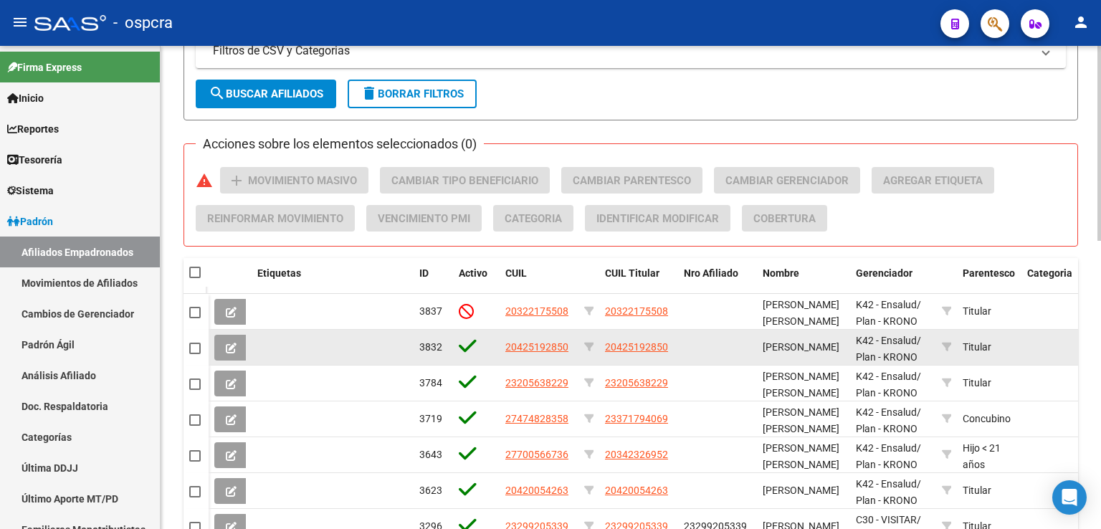
type input "diaz"
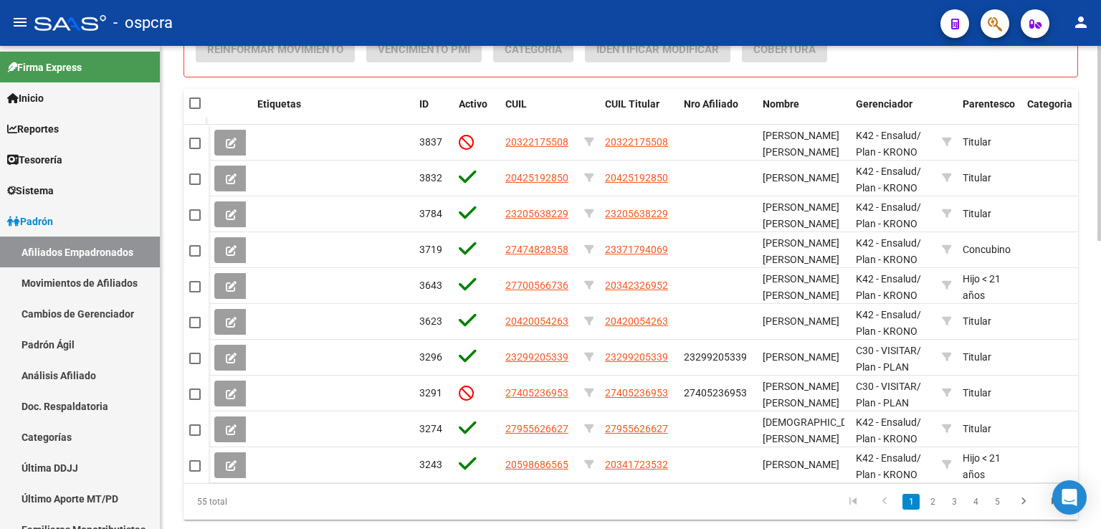
scroll to position [669, 0]
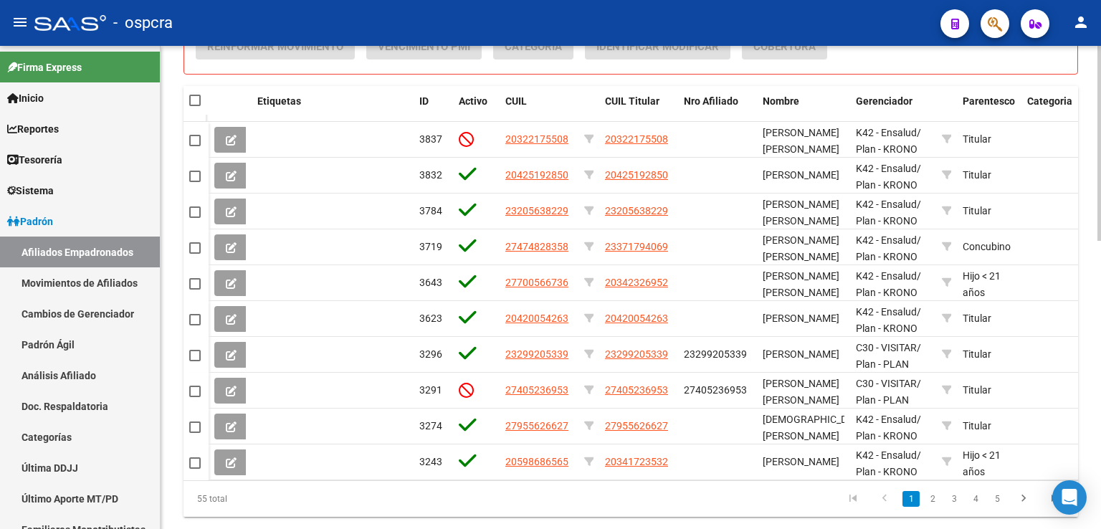
click at [926, 507] on link "2" at bounding box center [932, 499] width 17 height 16
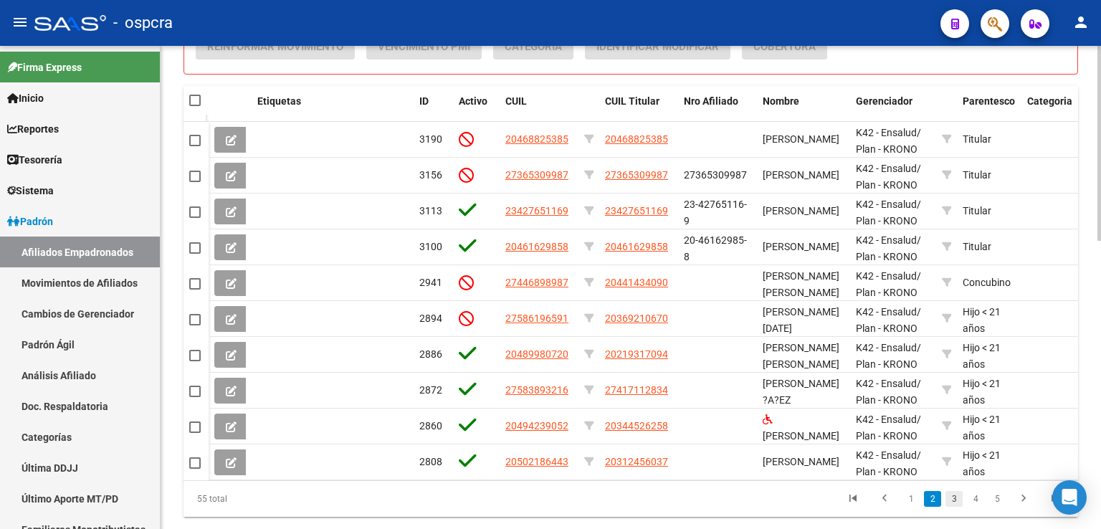
click at [952, 507] on link "3" at bounding box center [953, 499] width 17 height 16
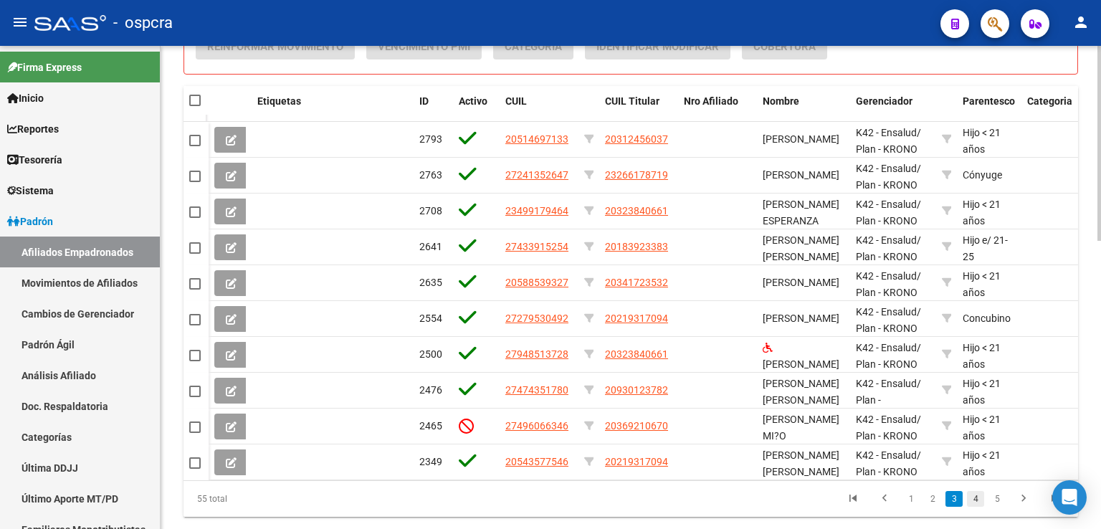
click at [977, 507] on link "4" at bounding box center [975, 499] width 17 height 16
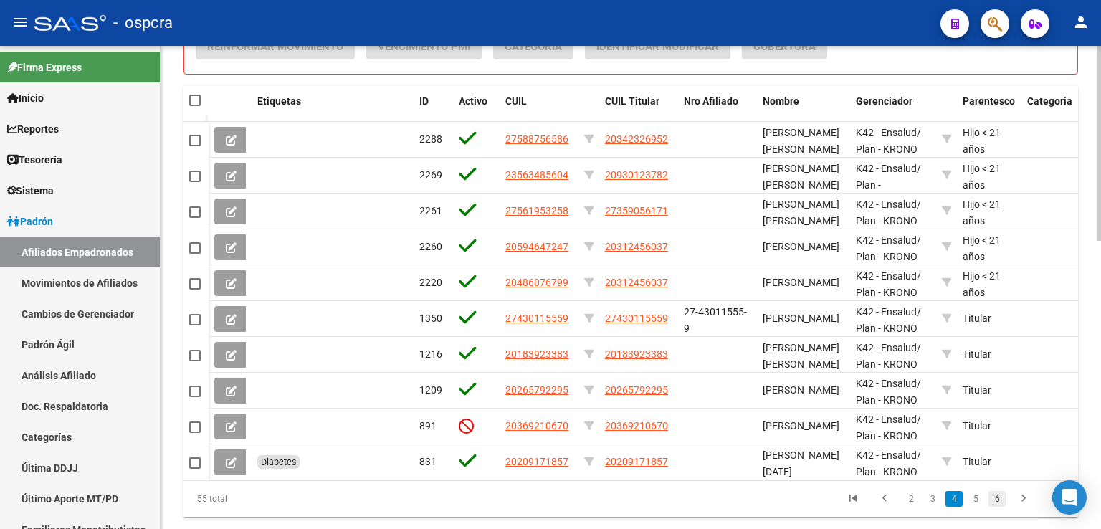
click at [995, 507] on link "6" at bounding box center [996, 499] width 17 height 16
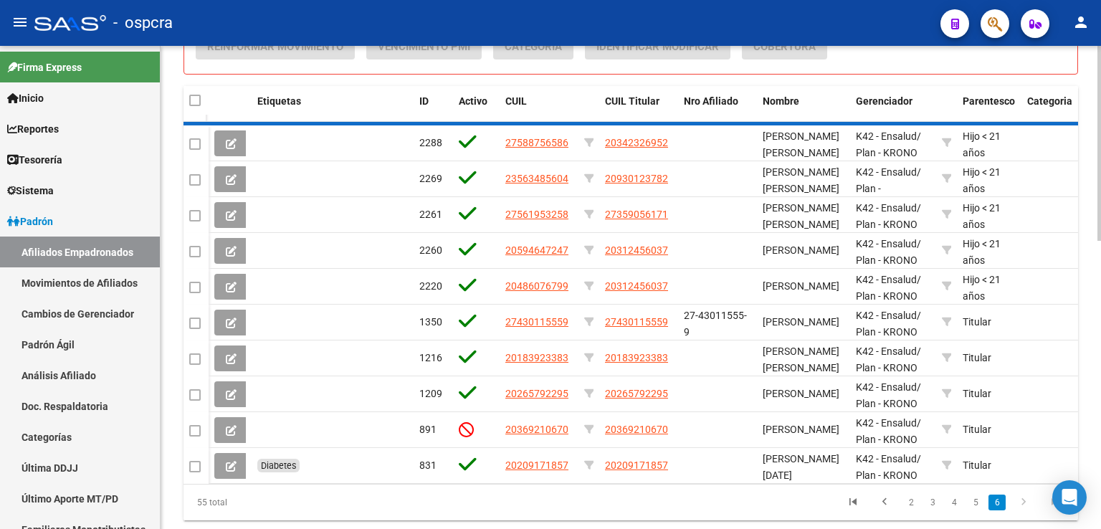
scroll to position [533, 0]
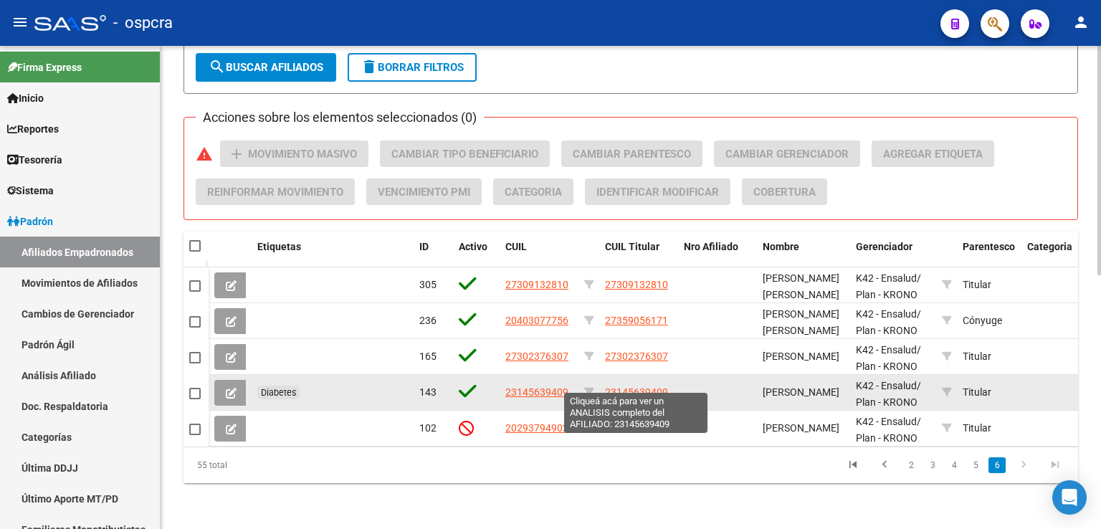
click at [619, 386] on span "23145639409" at bounding box center [636, 391] width 63 height 11
type textarea "23145639409"
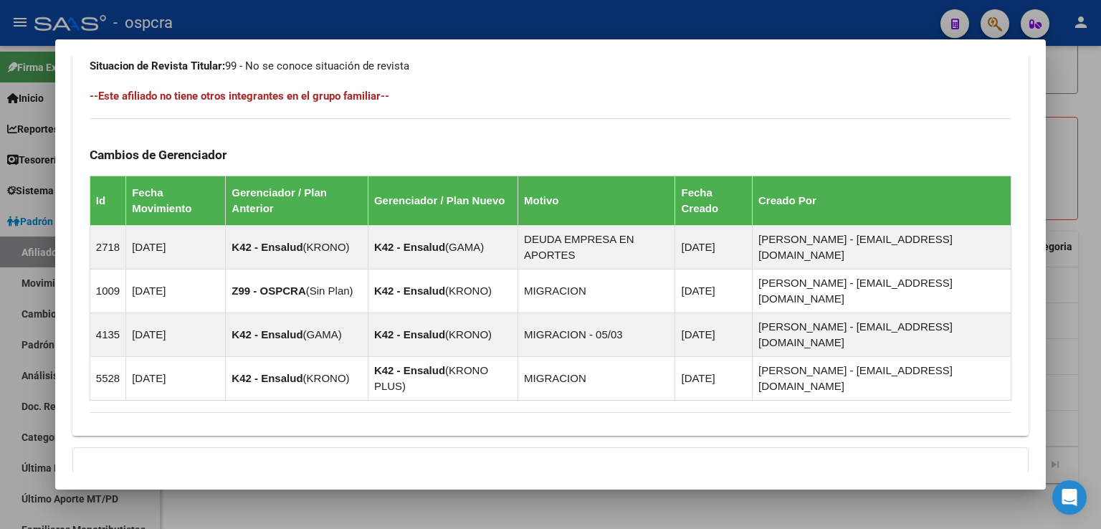
scroll to position [845, 0]
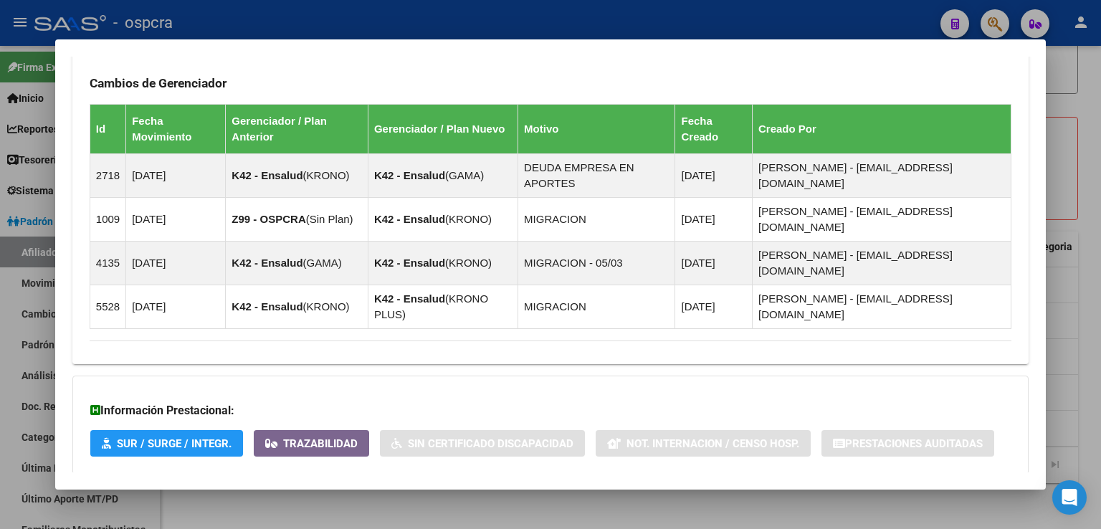
click at [356, 496] on span "Aportes y Contribuciones del Afiliado: 23145639409" at bounding box center [245, 503] width 269 height 14
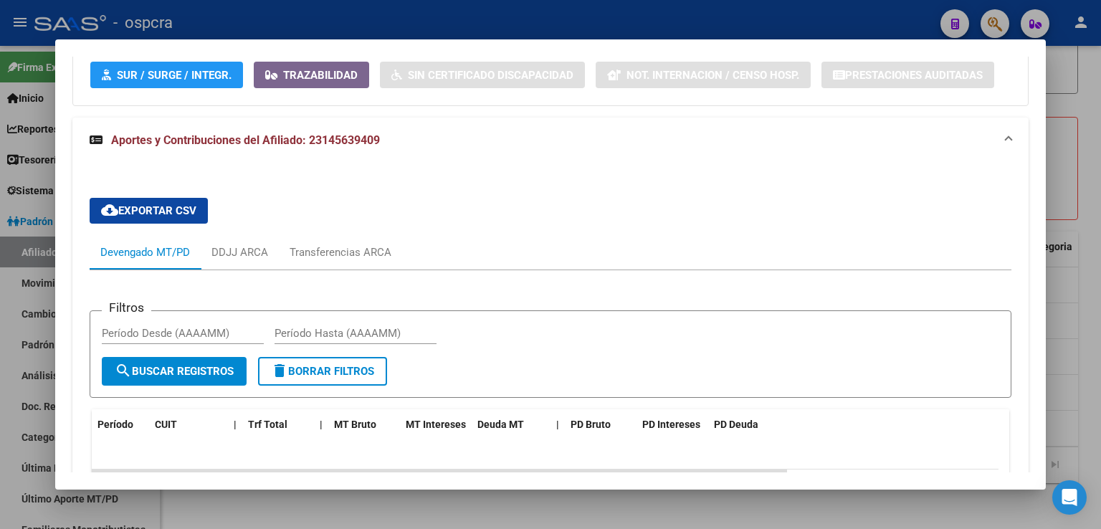
scroll to position [1486, 0]
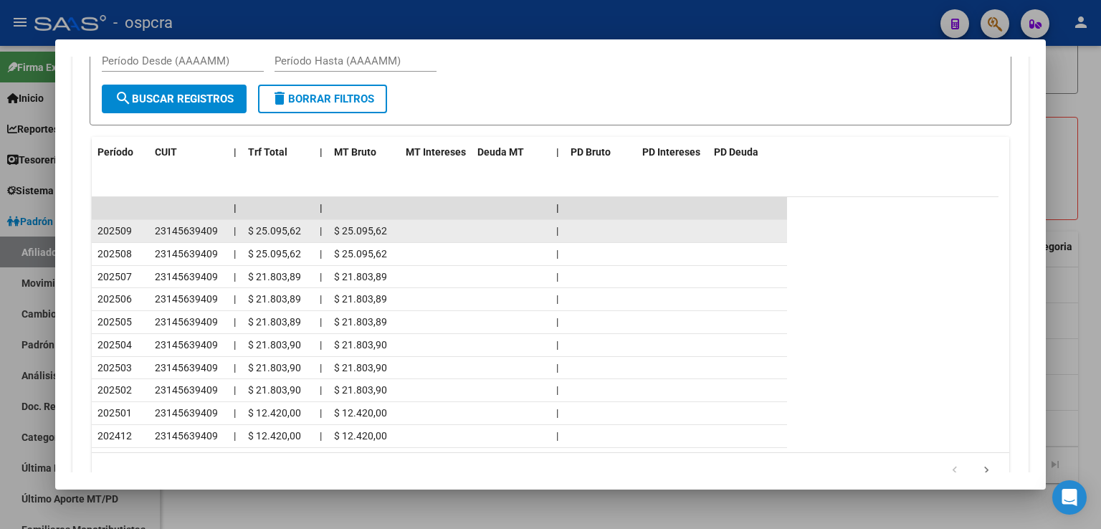
drag, startPoint x: 330, startPoint y: 143, endPoint x: 392, endPoint y: 145, distance: 62.4
click at [392, 220] on datatable-body-cell "$ 25.095,62" at bounding box center [364, 231] width 72 height 22
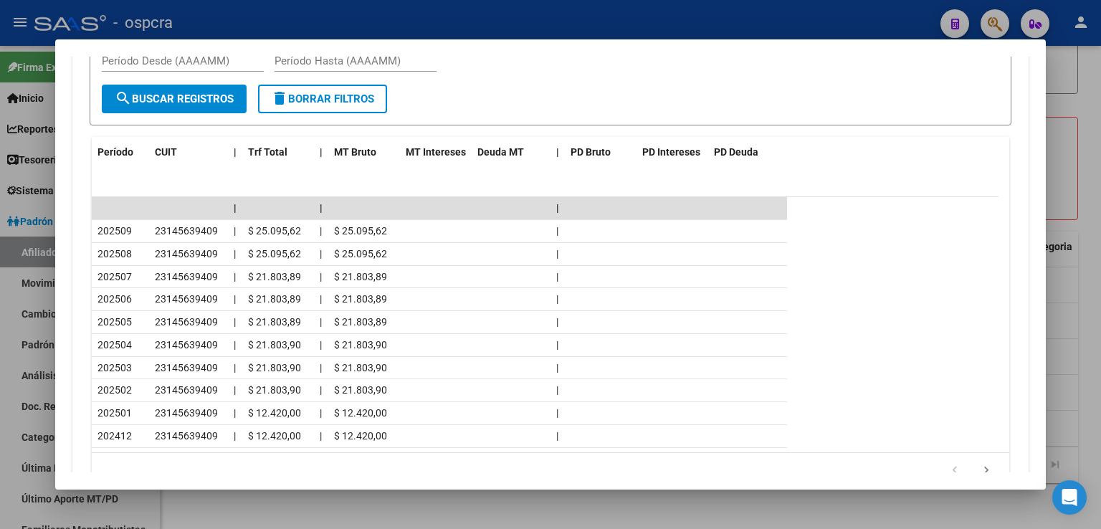
click at [1086, 319] on div at bounding box center [550, 264] width 1101 height 529
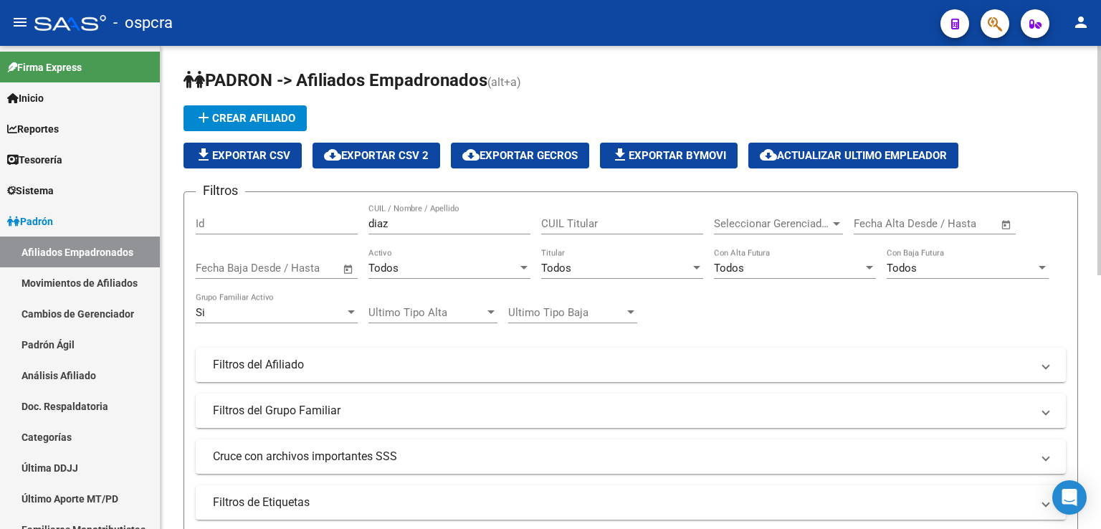
scroll to position [0, 0]
drag, startPoint x: 413, startPoint y: 227, endPoint x: 237, endPoint y: 214, distance: 176.7
click at [237, 214] on div "Filtros Id [PERSON_NAME] CUIL / Nombre / Apellido CUIL Titular Seleccionar Gere…" at bounding box center [631, 361] width 870 height 316
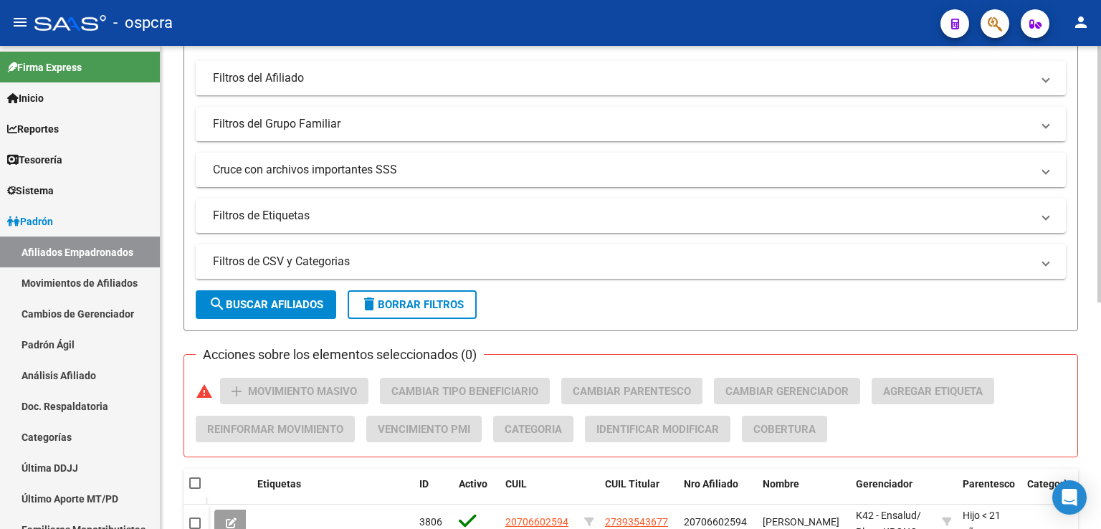
scroll to position [426, 0]
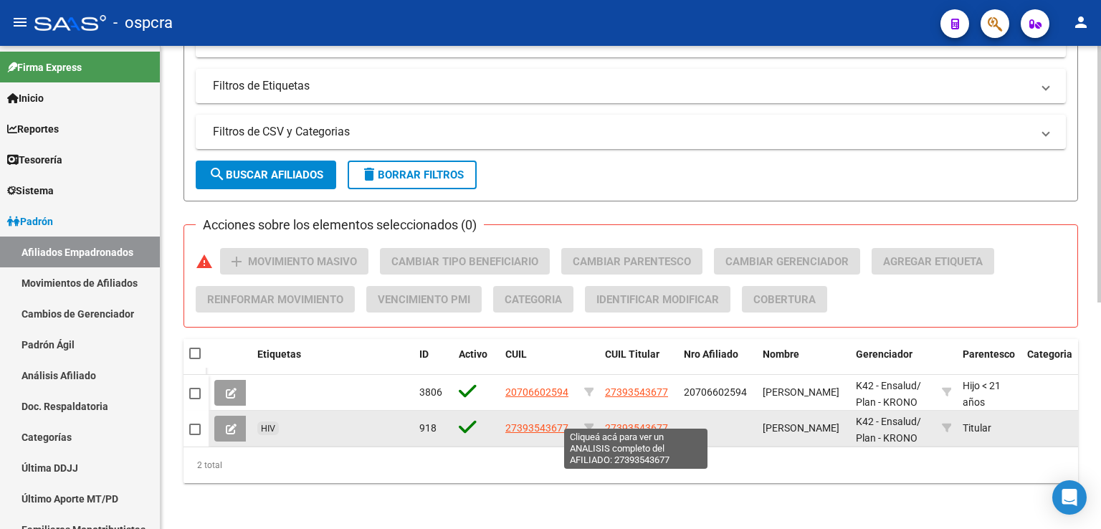
type input "catan"
click at [645, 422] on span "27393543677" at bounding box center [636, 427] width 63 height 11
type textarea "27393543677"
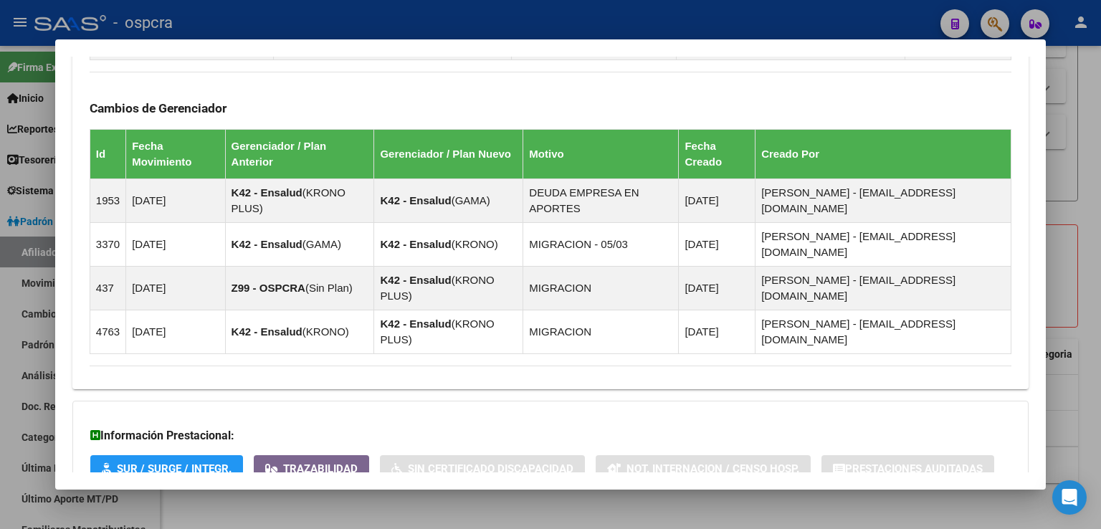
scroll to position [893, 0]
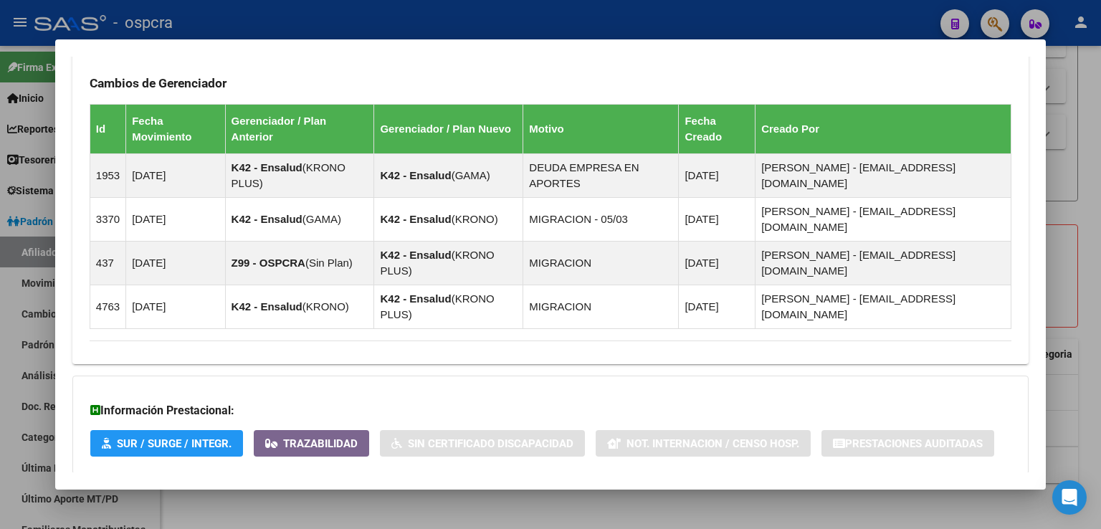
click at [345, 496] on span "Aportes y Contribuciones del Afiliado: 27393543677" at bounding box center [245, 503] width 269 height 14
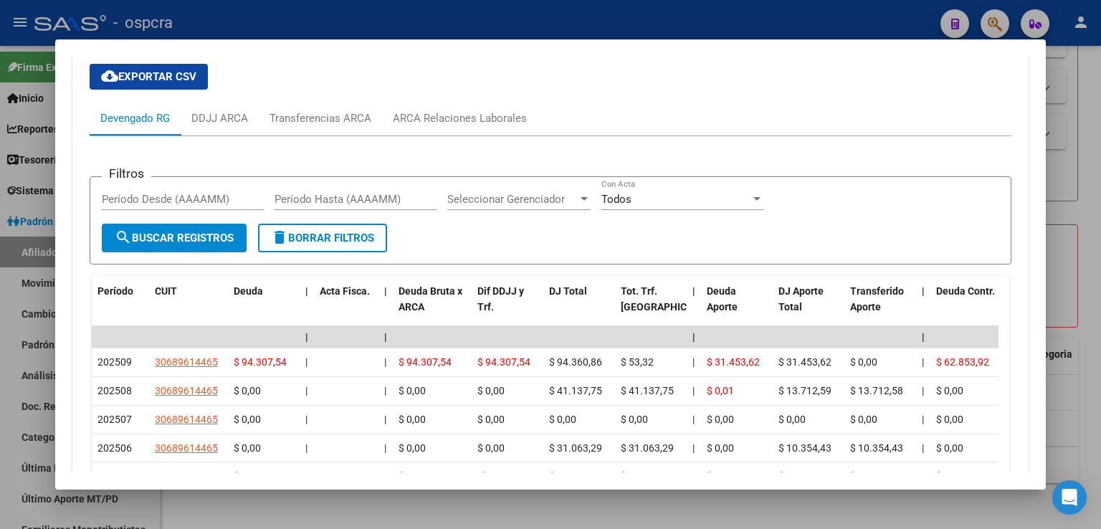
scroll to position [1461, 0]
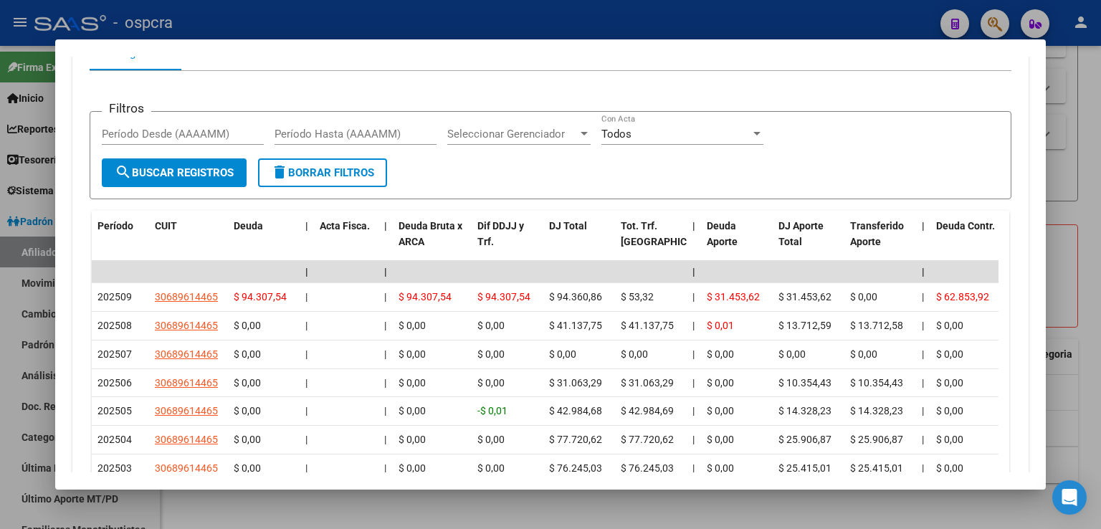
click at [1069, 141] on div at bounding box center [550, 264] width 1101 height 529
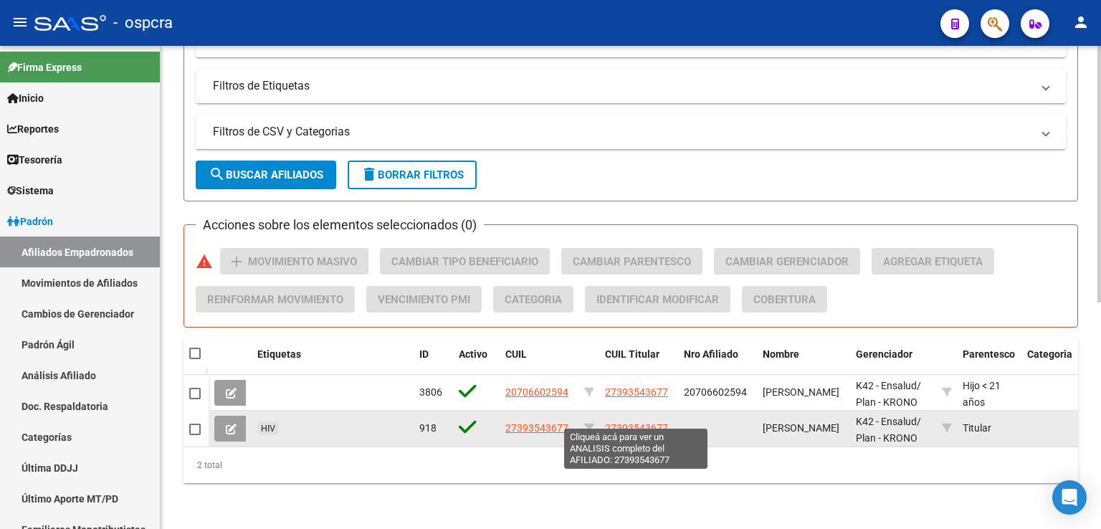
click at [646, 422] on span "27393543677" at bounding box center [636, 427] width 63 height 11
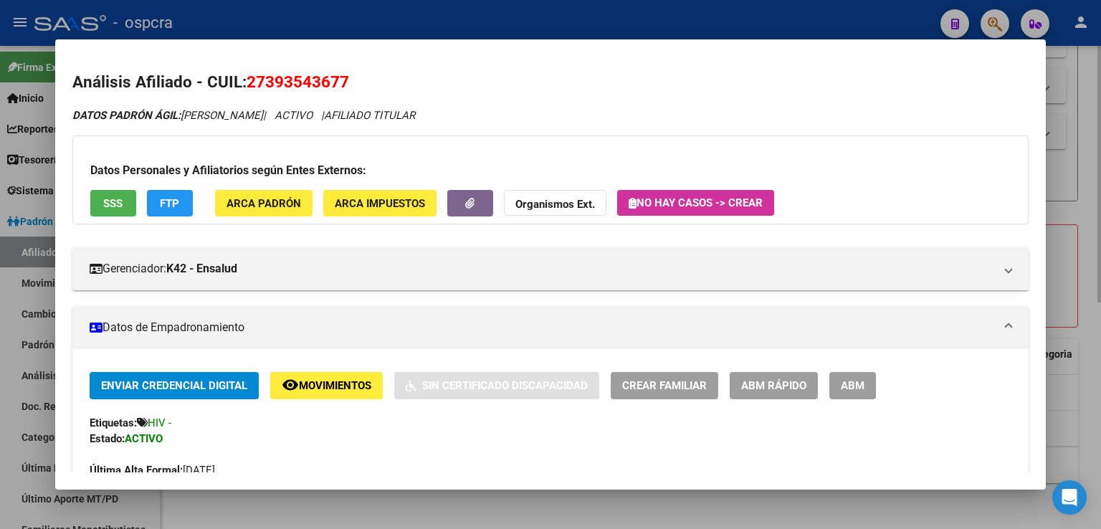
click at [1080, 154] on div at bounding box center [550, 264] width 1101 height 529
